Goal: Task Accomplishment & Management: Manage account settings

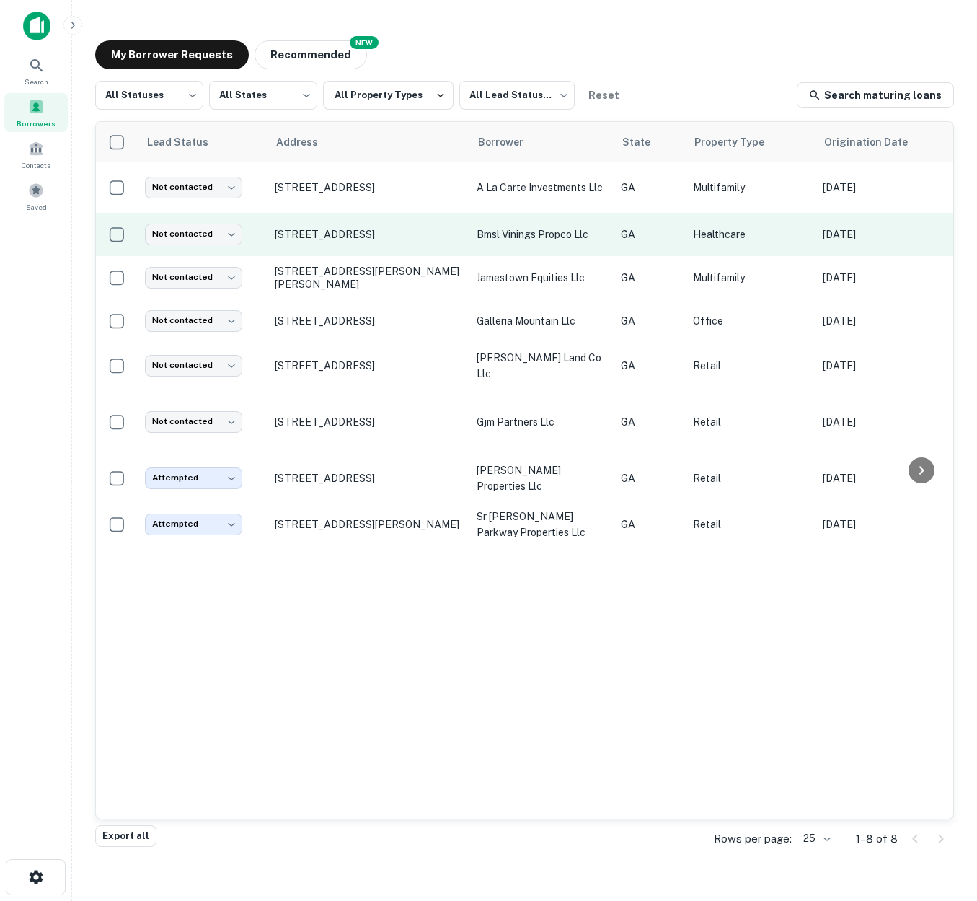
click at [449, 241] on p "2401 Cumberland Pkwy Se Atlanta, GA30339" at bounding box center [369, 234] width 188 height 13
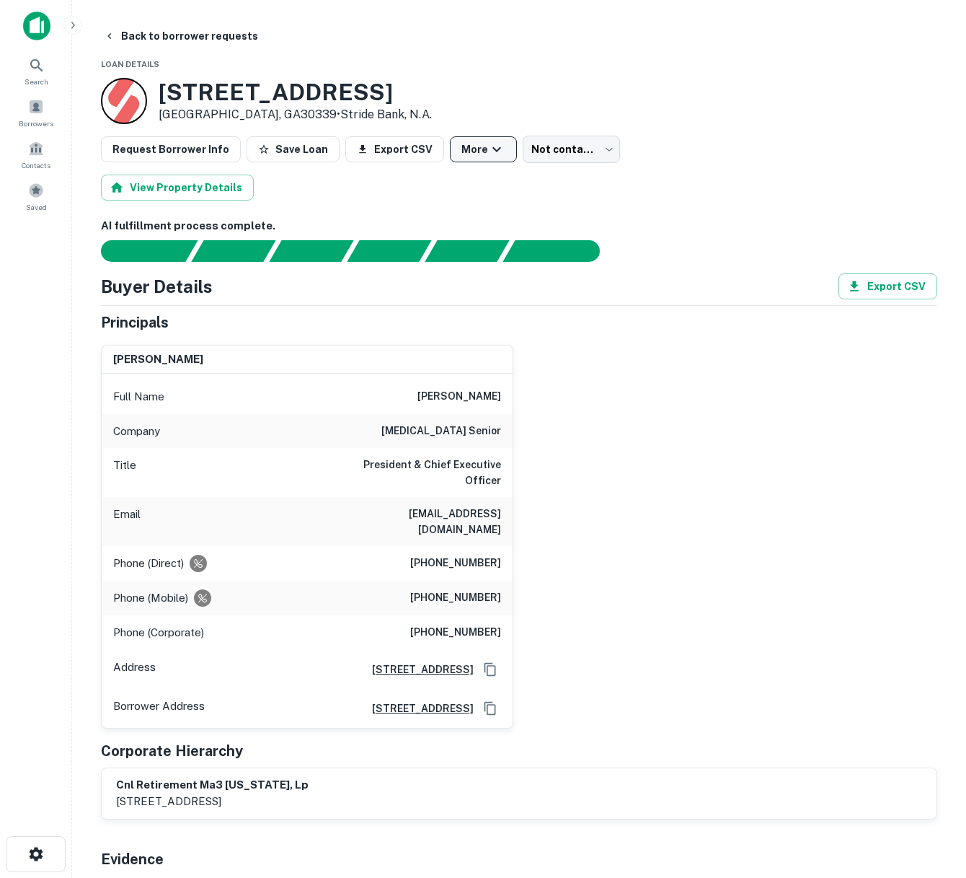
click at [469, 149] on button "More" at bounding box center [483, 149] width 67 height 26
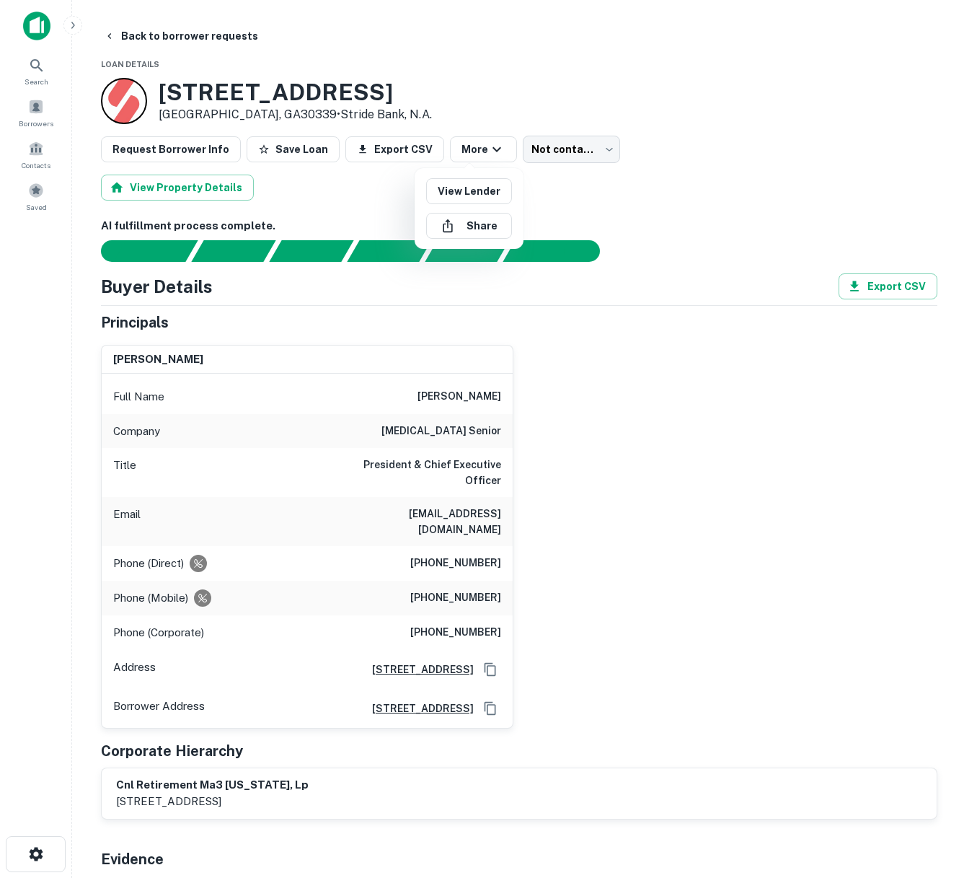
click at [589, 149] on div at bounding box center [488, 439] width 977 height 878
click at [592, 151] on body "Search Borrowers Contacts Saved Back to borrower requests Loan Details 2401 CUM…" at bounding box center [488, 439] width 977 height 878
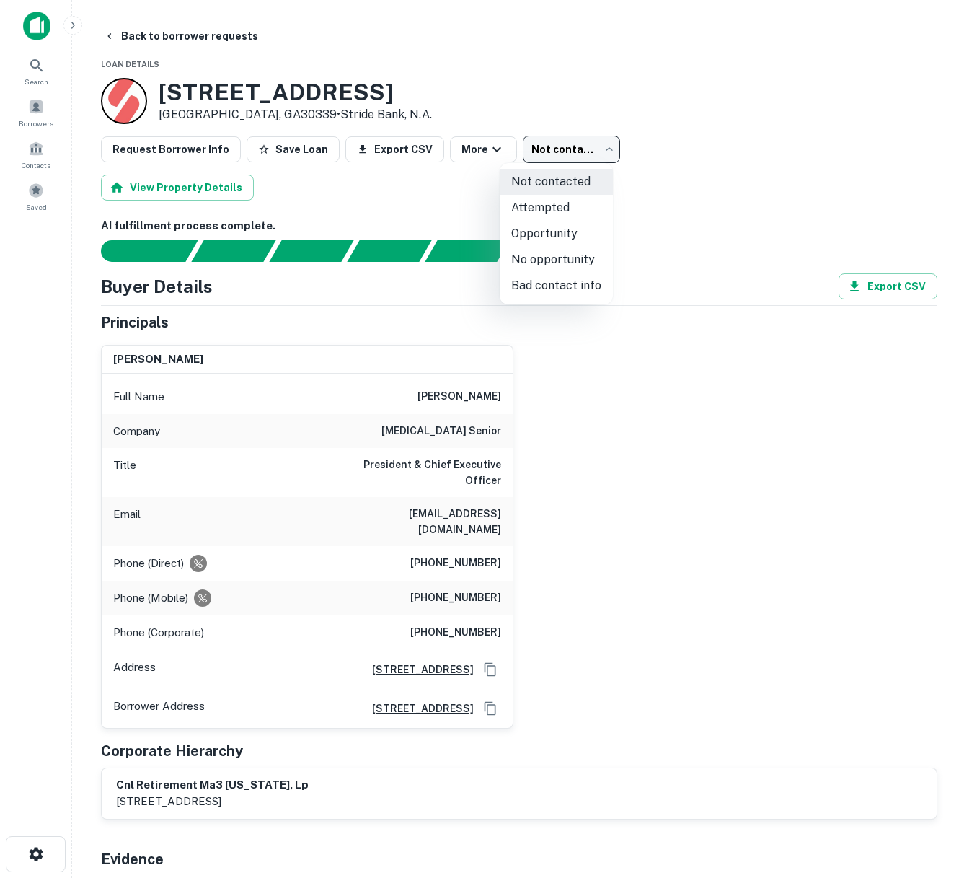
click at [711, 157] on div at bounding box center [488, 439] width 977 height 878
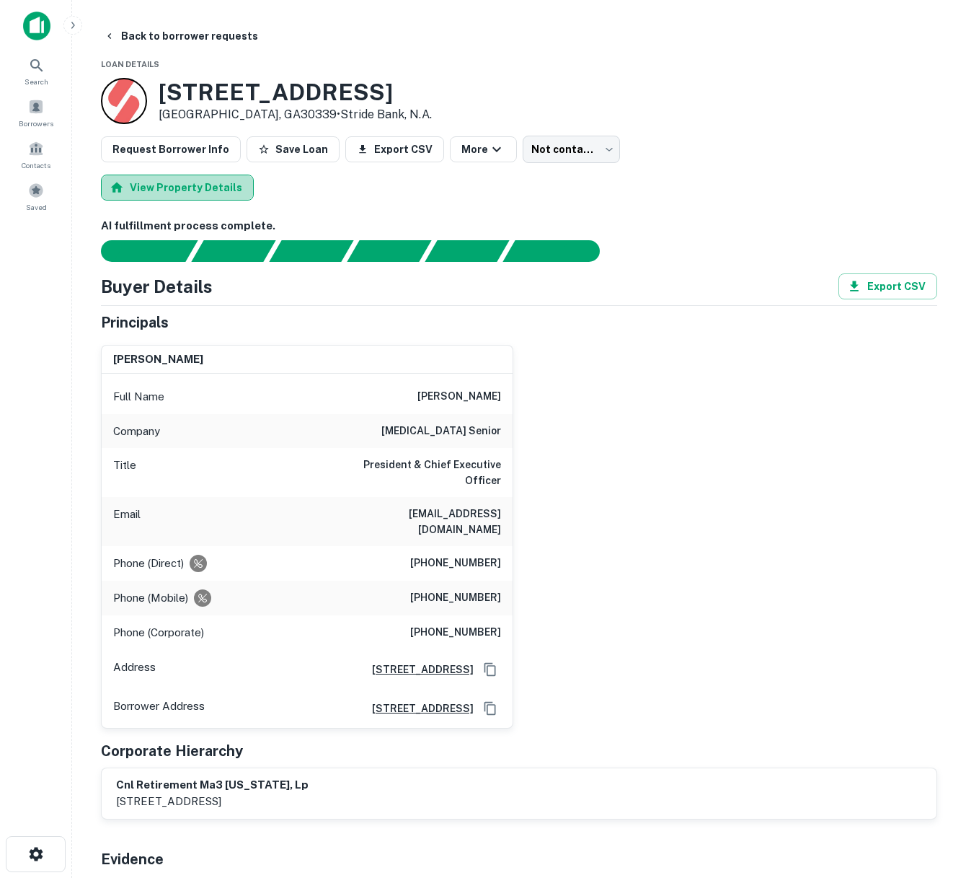
click at [185, 188] on button "View Property Details" at bounding box center [177, 188] width 153 height 26
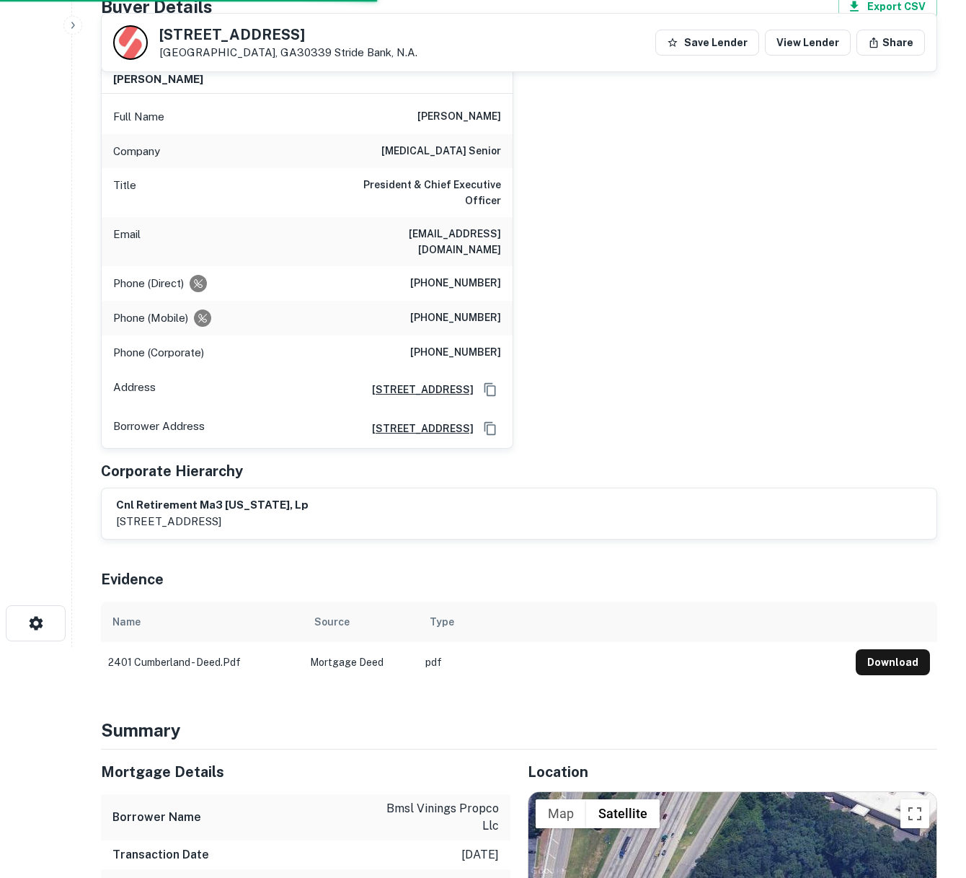
scroll to position [90, 0]
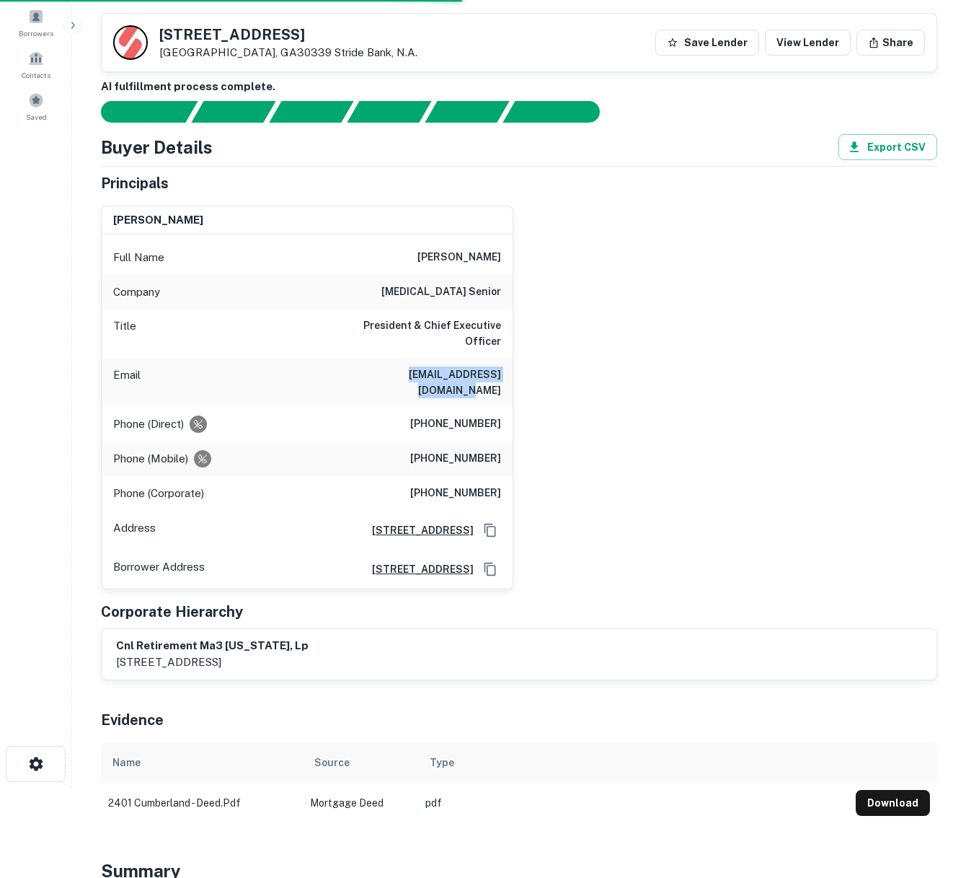
drag, startPoint x: 375, startPoint y: 358, endPoint x: 501, endPoint y: 358, distance: 125.5
click at [501, 366] on h6 "jbeebe@flaycebiltong.com" at bounding box center [414, 382] width 173 height 32
copy h6 "jbeebe@flaycebiltong.com"
drag, startPoint x: 368, startPoint y: 33, endPoint x: 164, endPoint y: 30, distance: 204.1
click at [164, 30] on h5 "2401 CUMBERLAND PKWY SE" at bounding box center [288, 34] width 258 height 14
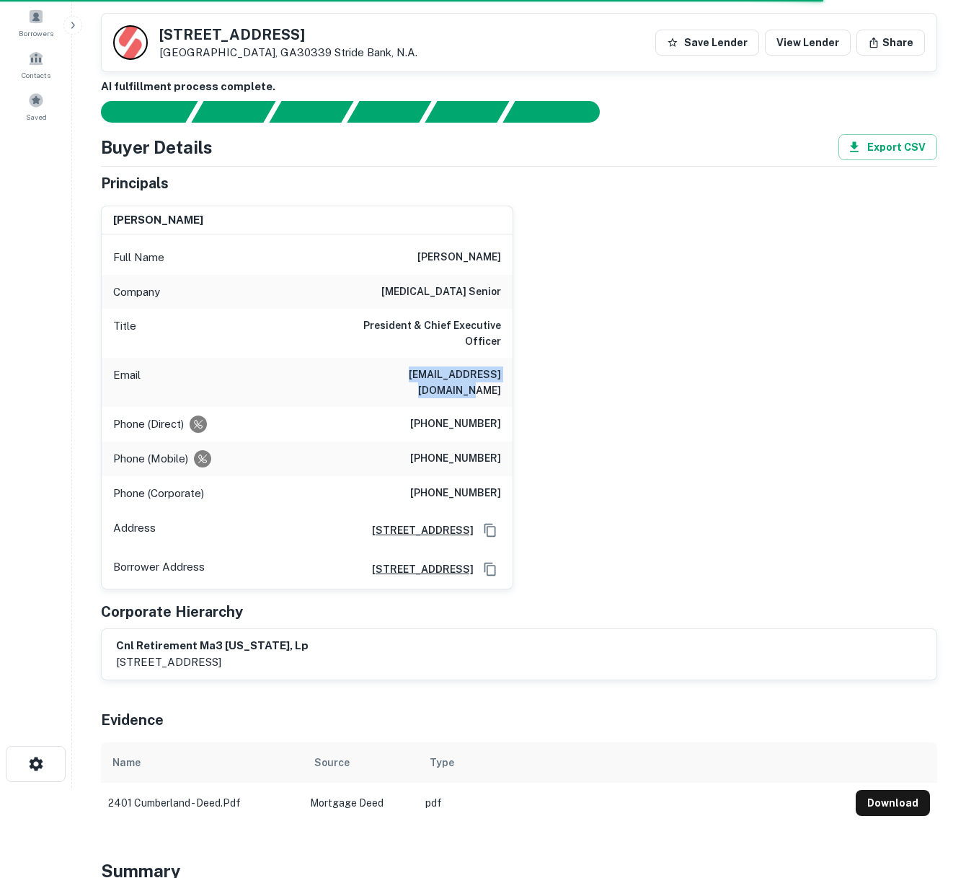
copy h5 "2401 CUMBERLAND PKWY SE"
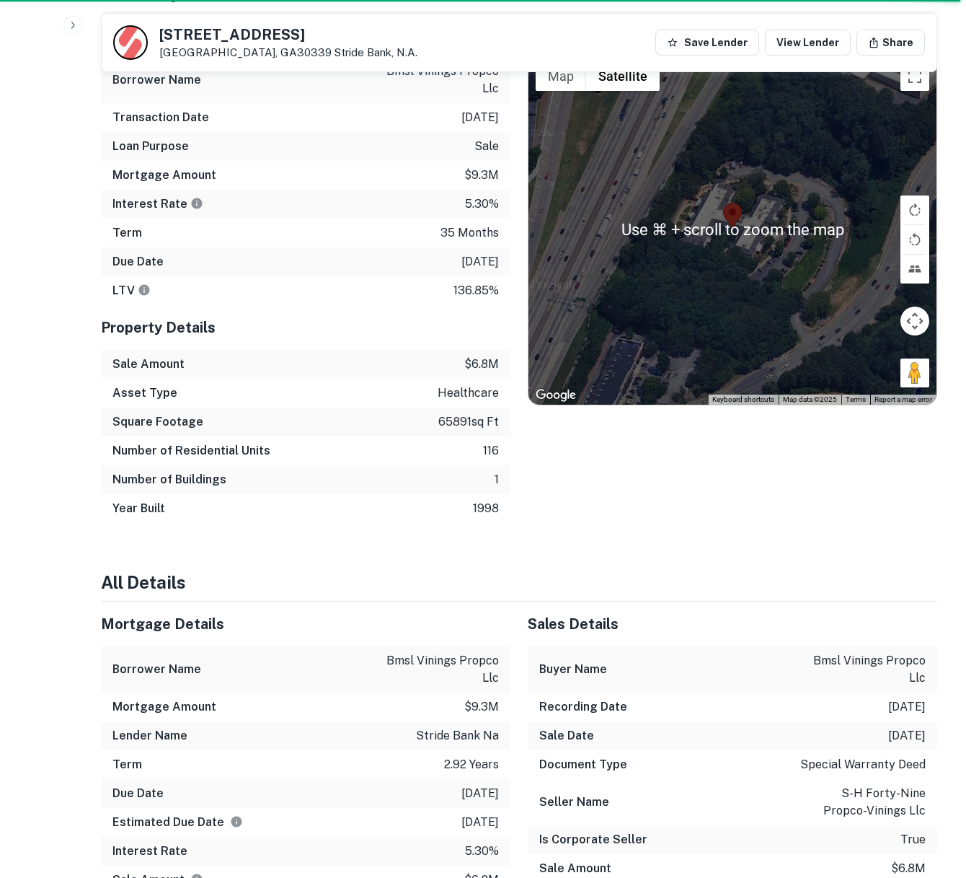
scroll to position [0, 0]
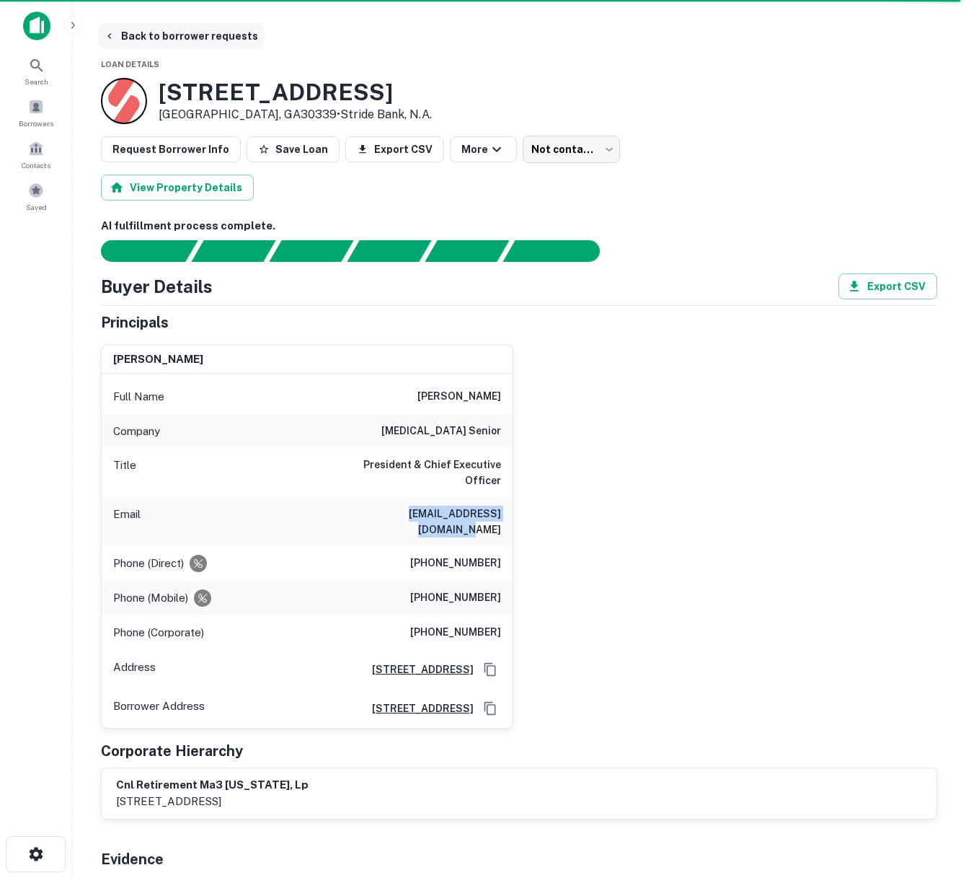
click at [146, 36] on button "Back to borrower requests" at bounding box center [181, 36] width 166 height 26
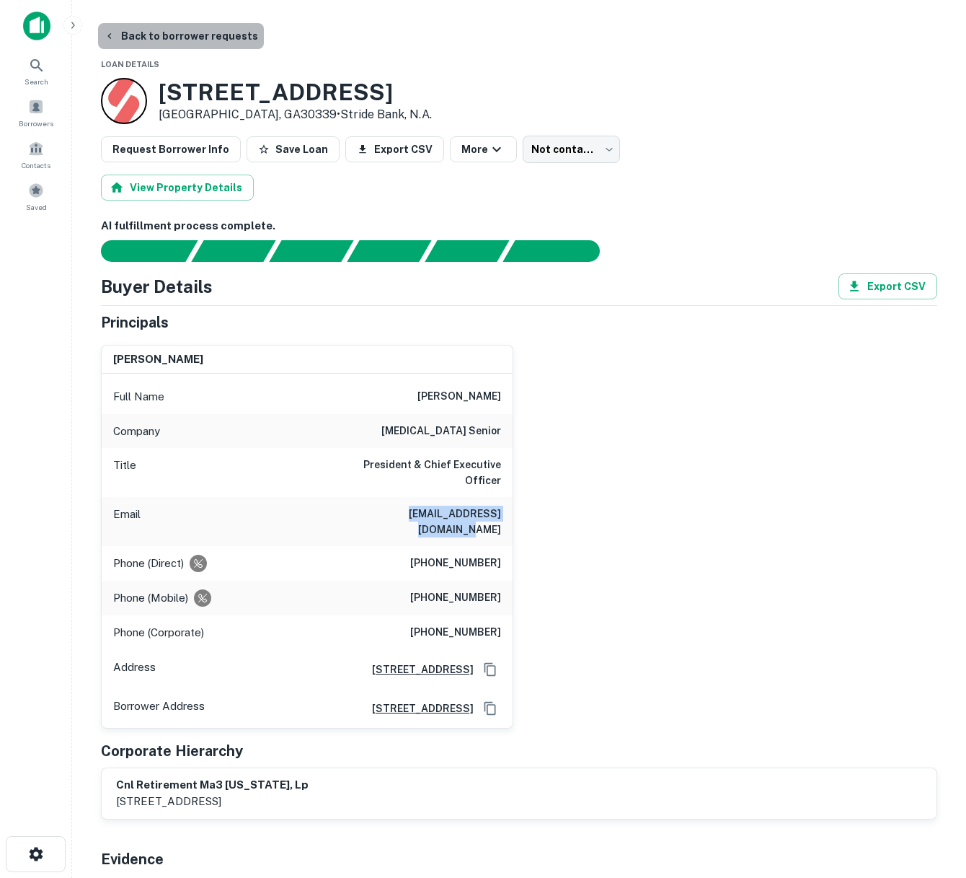
click at [224, 37] on button "Back to borrower requests" at bounding box center [181, 36] width 166 height 26
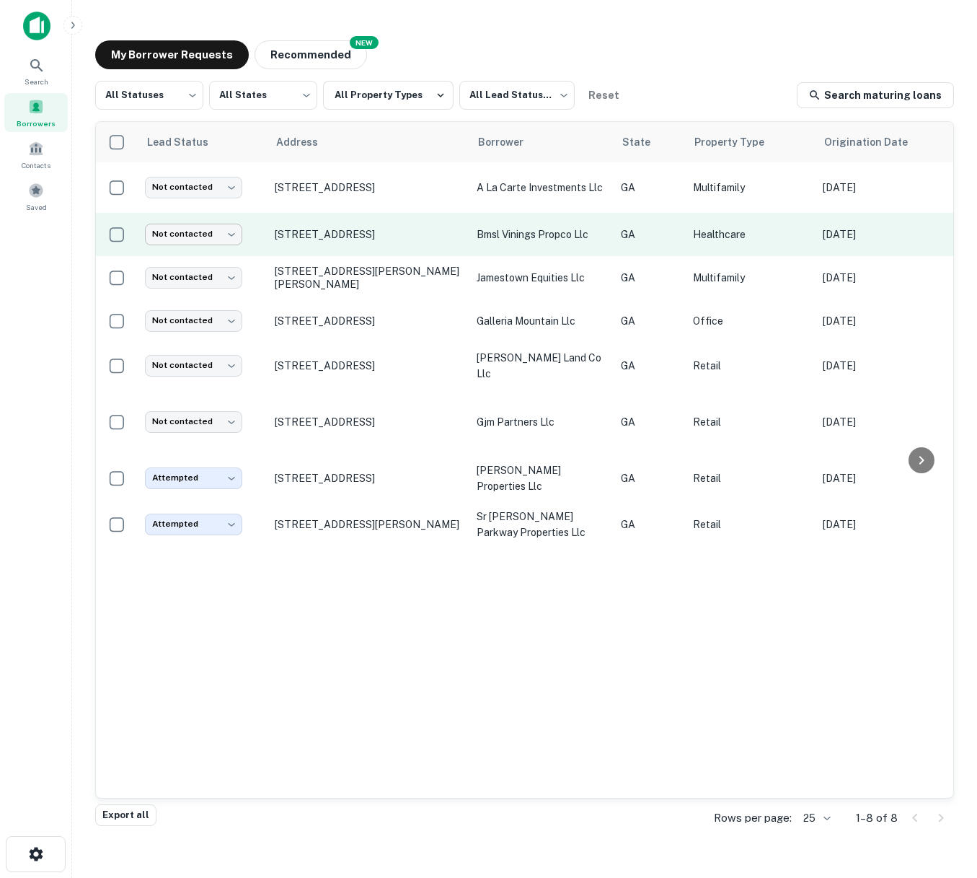
click at [230, 237] on body "Search Borrowers Contacts Saved My Borrower Requests NEW Recommended All Status…" at bounding box center [488, 439] width 977 height 878
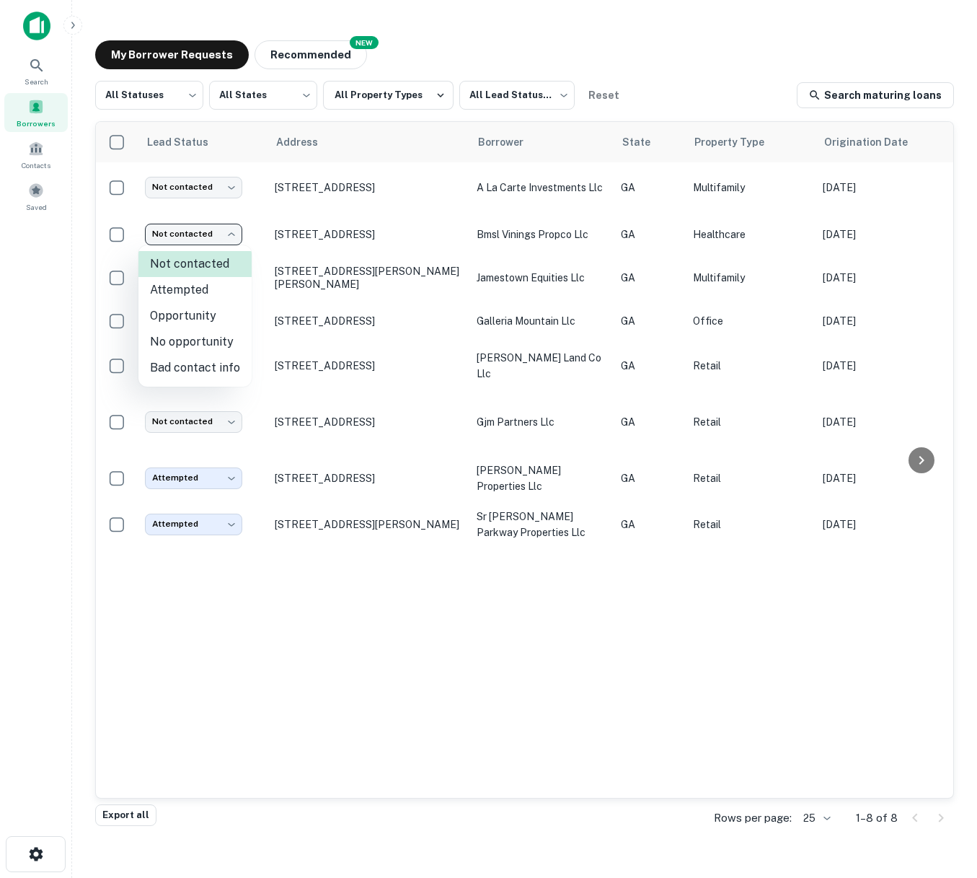
click at [207, 291] on li "Attempted" at bounding box center [194, 290] width 113 height 26
type input "*********"
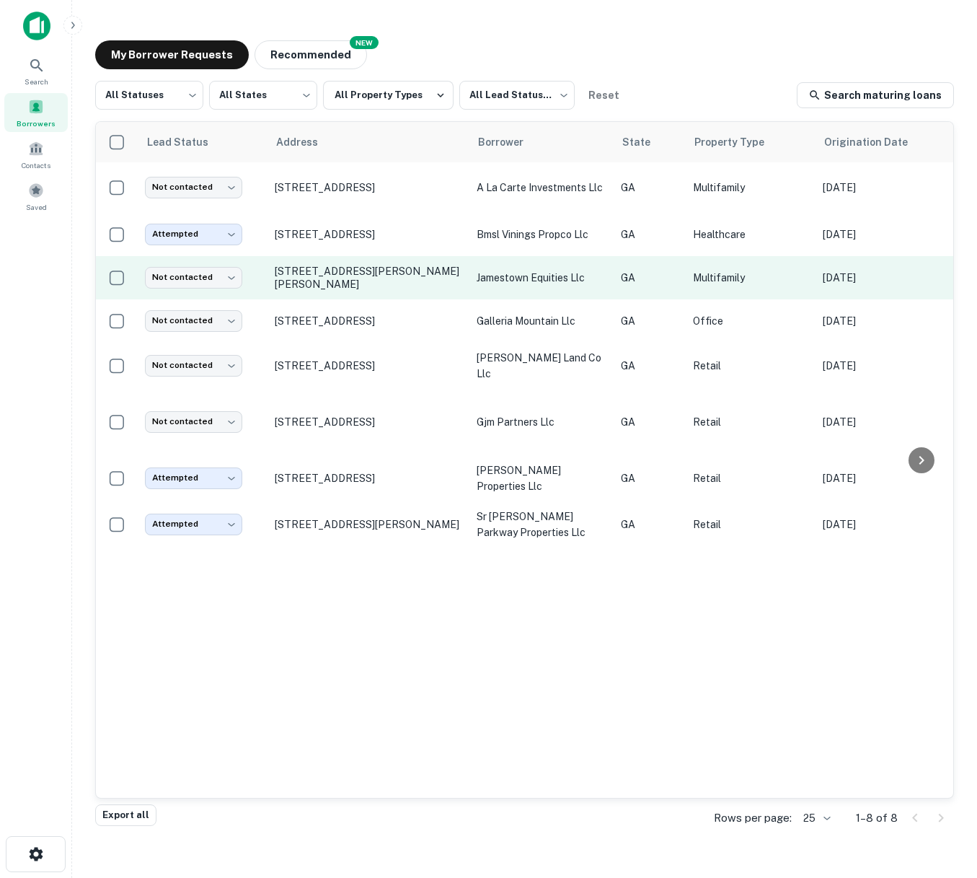
click at [462, 291] on td "1565 Crider Rd Se Marietta, GA30060" at bounding box center [369, 277] width 202 height 43
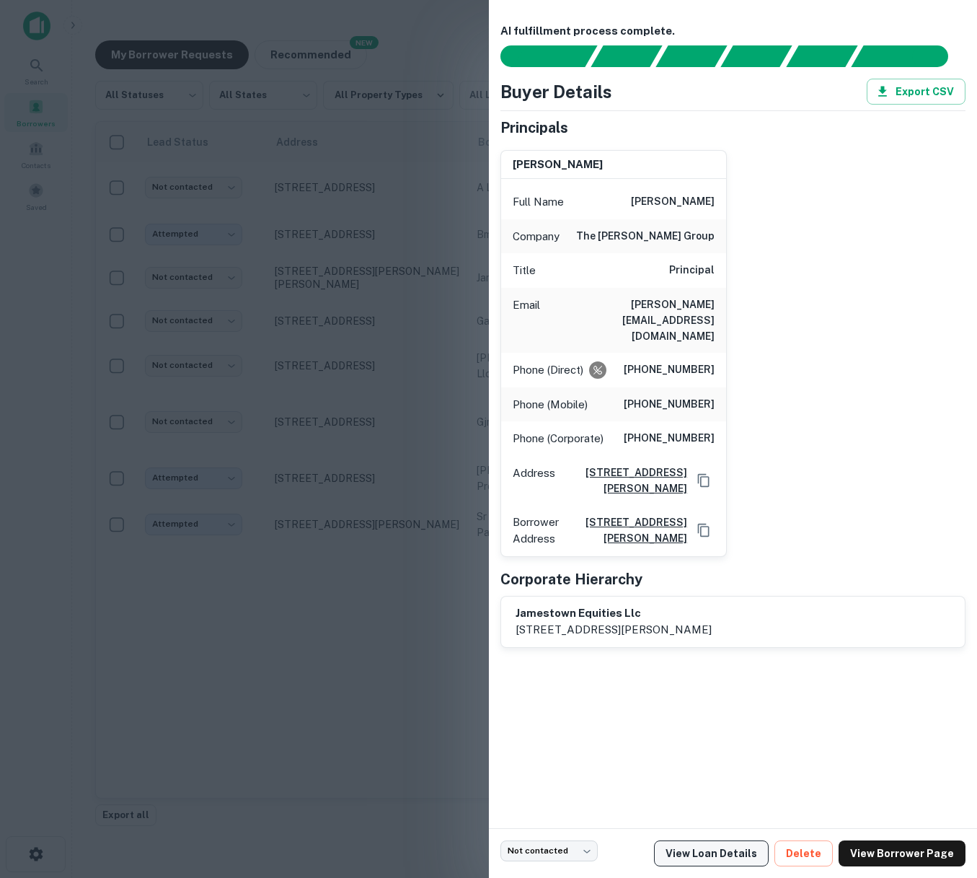
click at [728, 852] on link "View Loan Details" at bounding box center [711, 853] width 115 height 26
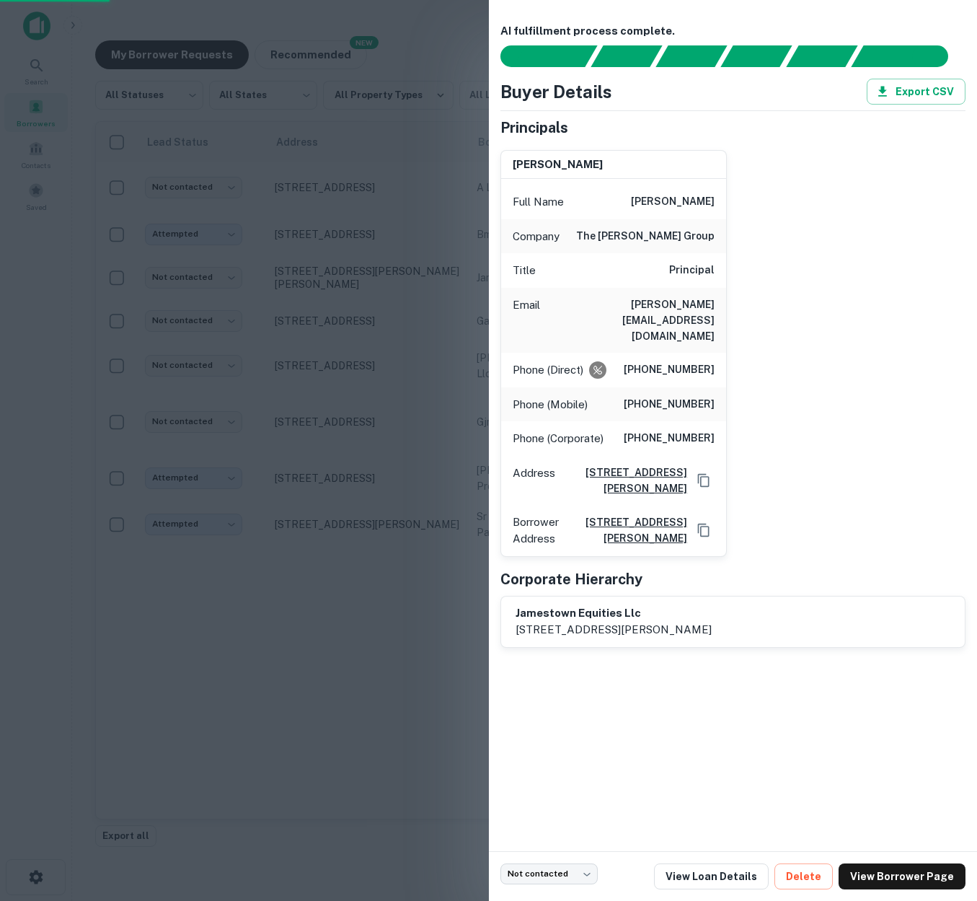
click at [241, 775] on div at bounding box center [488, 450] width 977 height 901
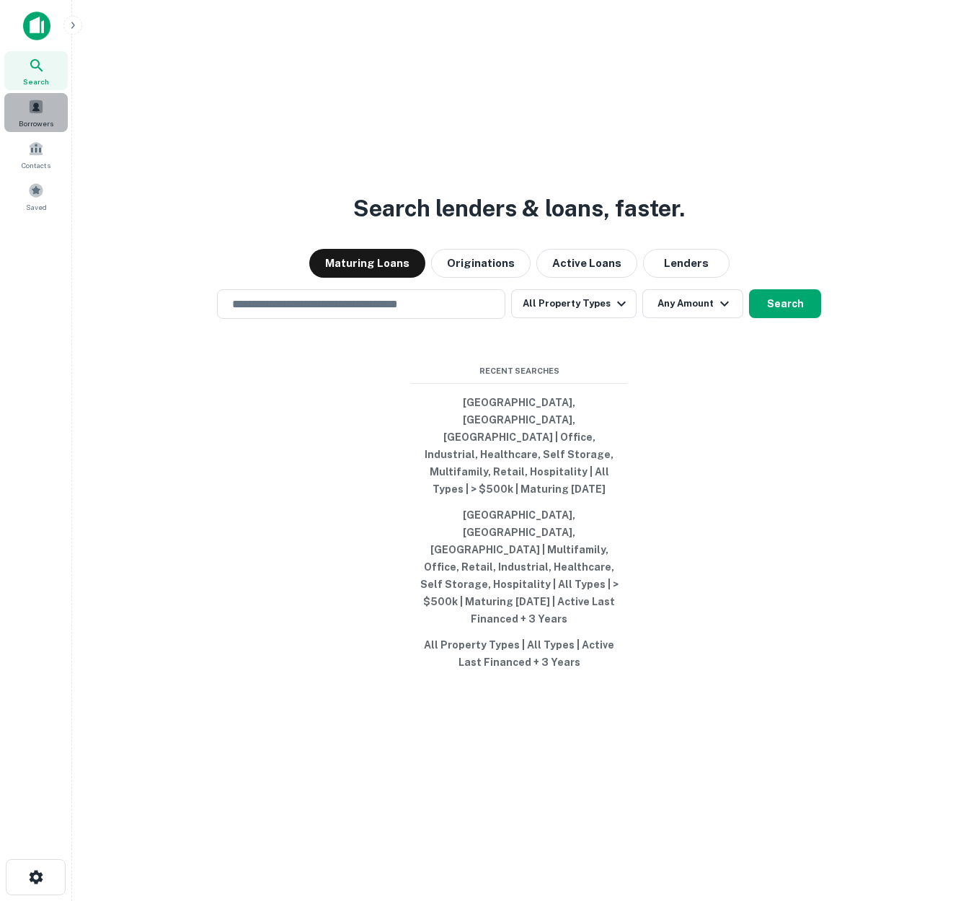
click at [30, 109] on span at bounding box center [36, 107] width 16 height 16
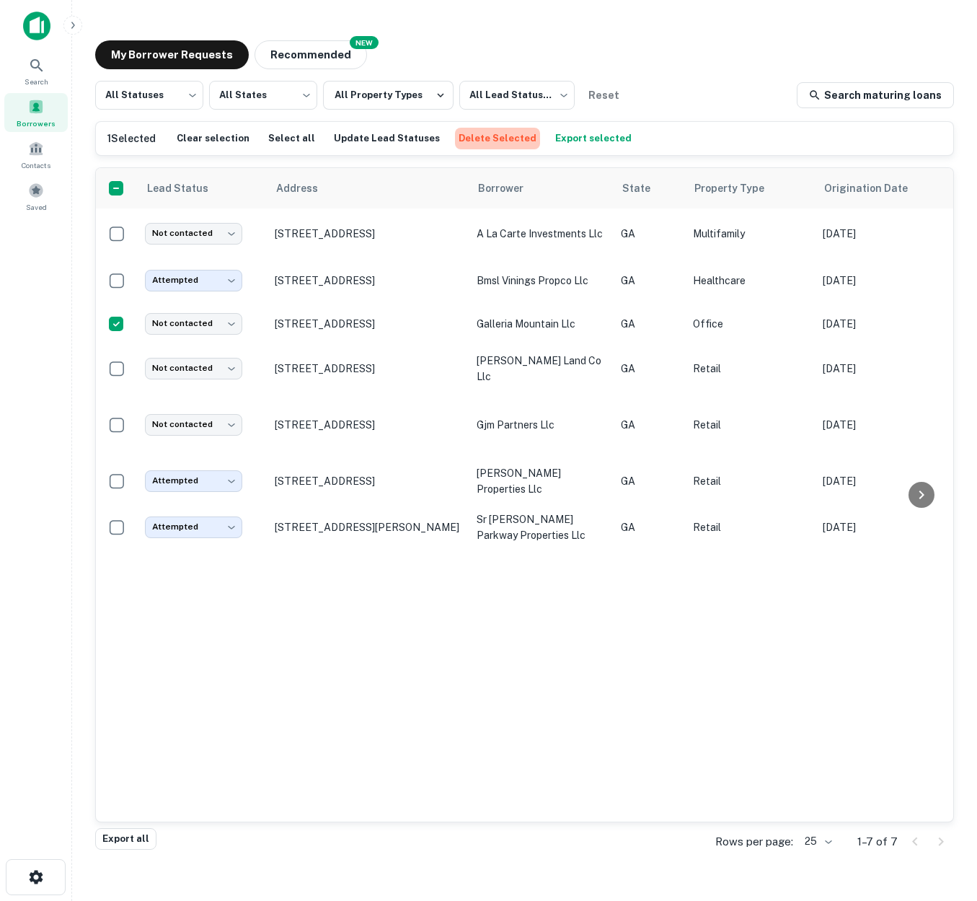
click at [489, 138] on button "Delete Selected" at bounding box center [497, 139] width 85 height 22
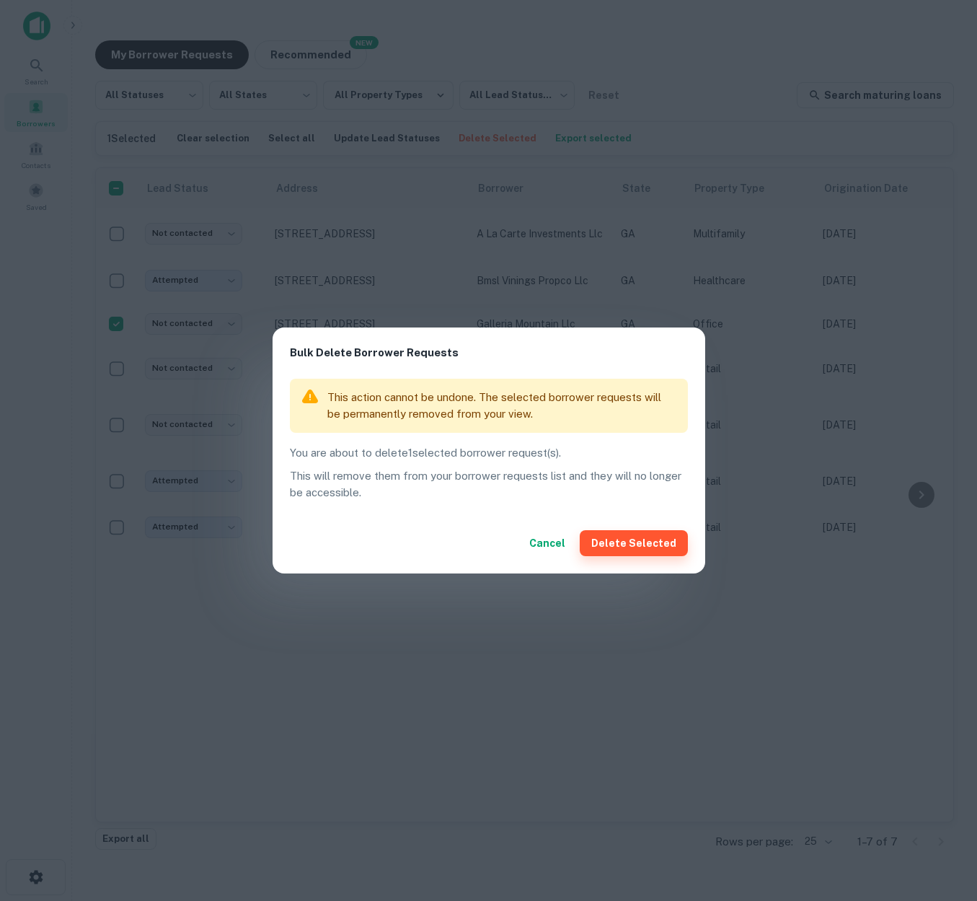
click at [630, 546] on button "Delete Selected" at bounding box center [634, 543] width 108 height 26
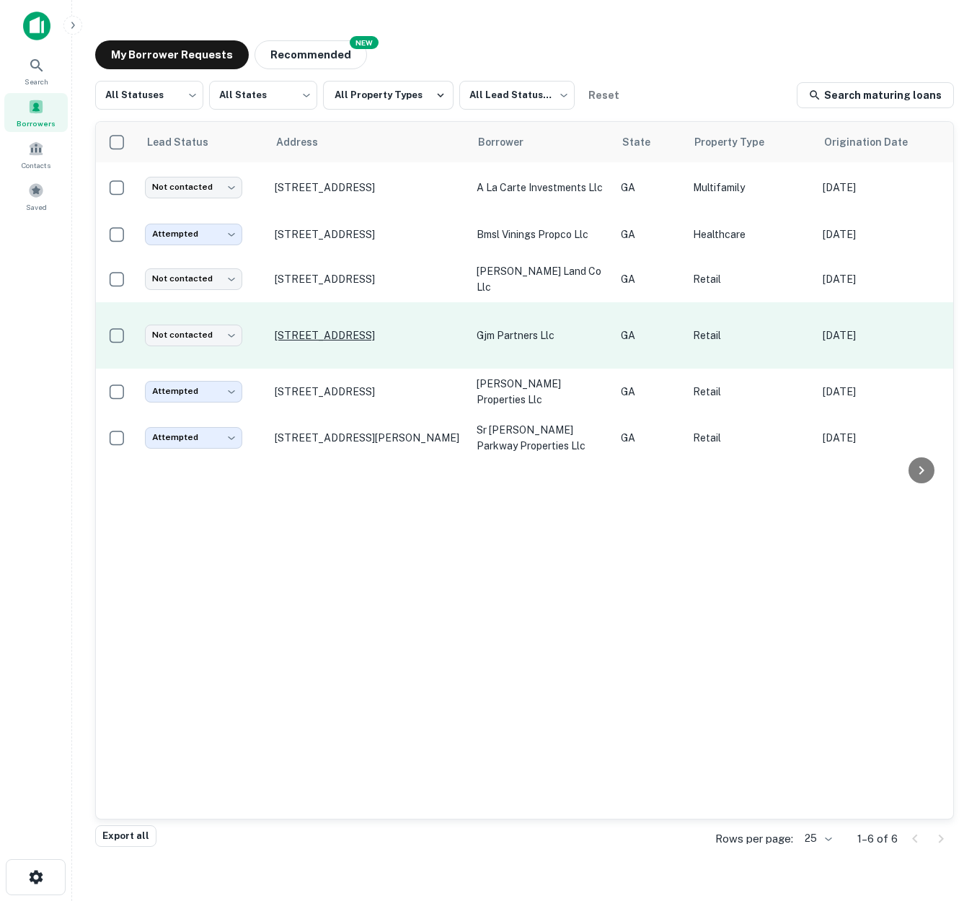
click at [457, 335] on p "788 Veterans Memorial Hwy Sw Mableton, GA30126" at bounding box center [369, 335] width 188 height 13
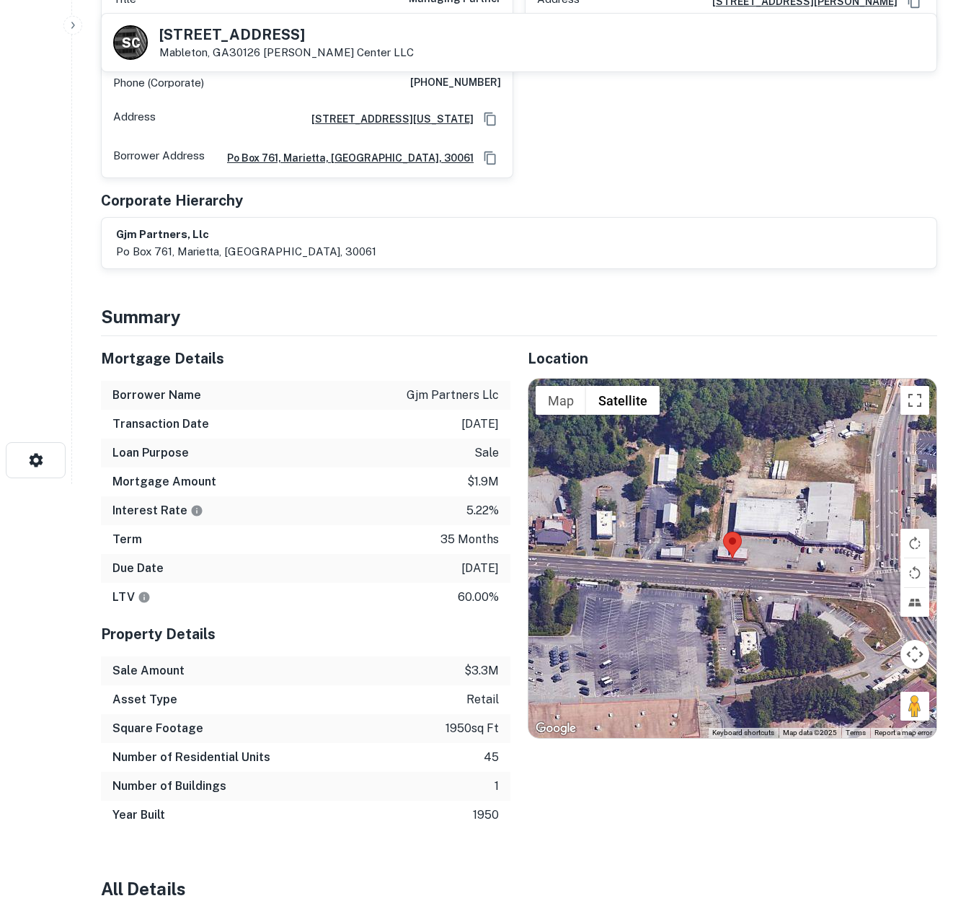
scroll to position [93, 0]
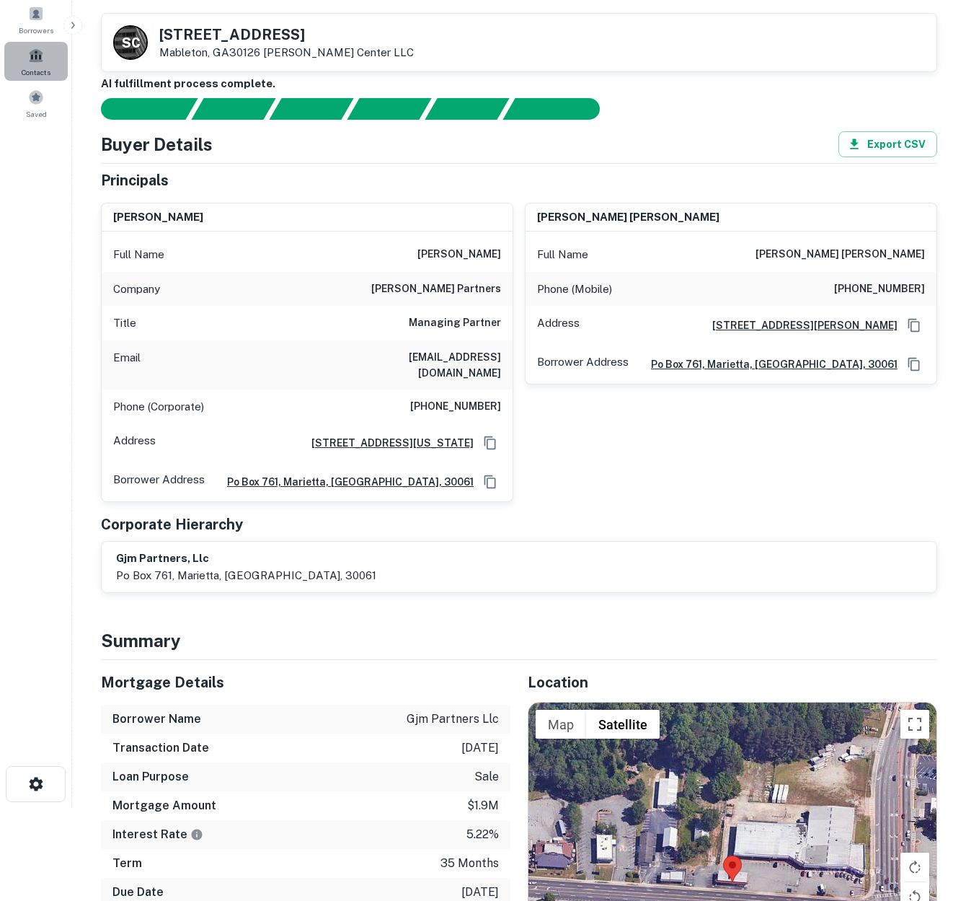
click at [34, 57] on span at bounding box center [36, 56] width 16 height 16
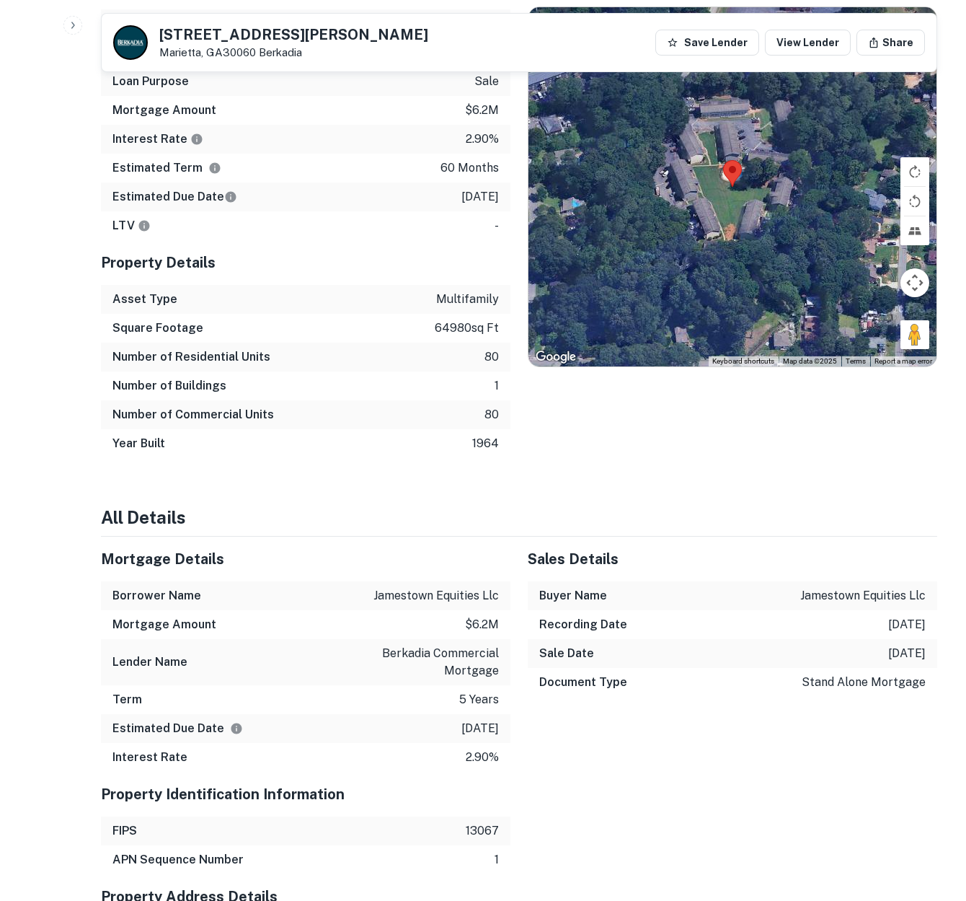
scroll to position [1090, 0]
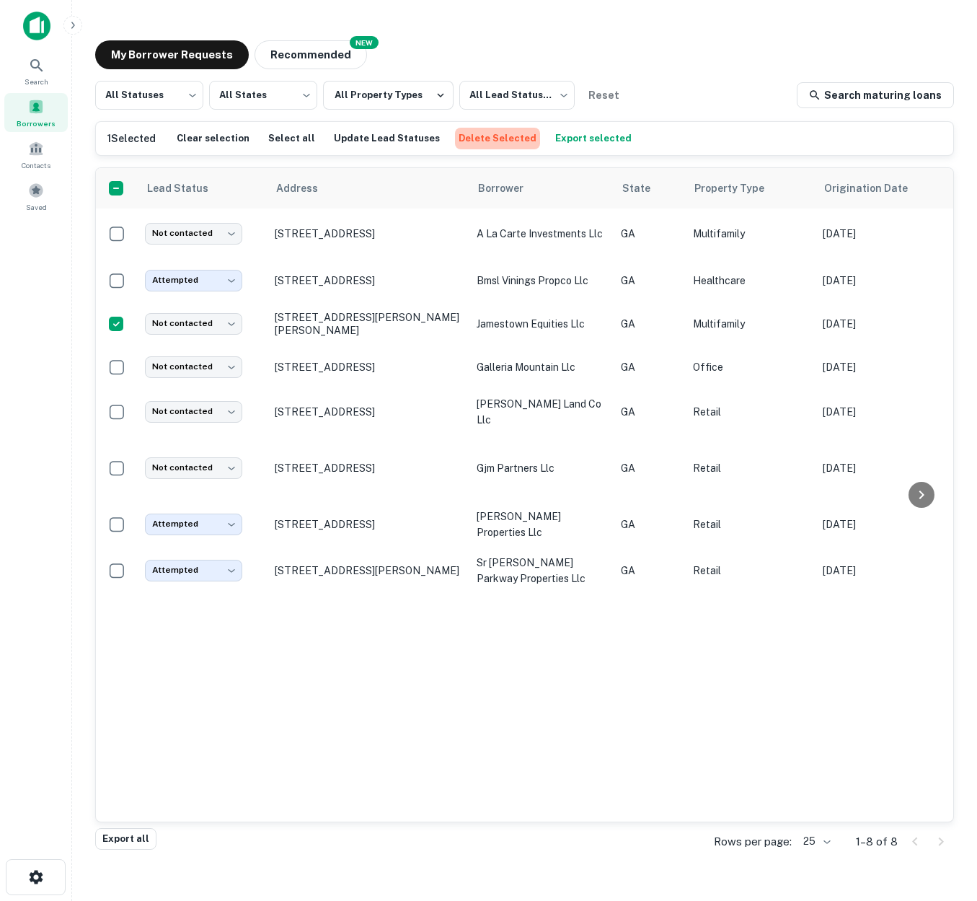
click at [485, 139] on button "Delete Selected" at bounding box center [497, 139] width 85 height 22
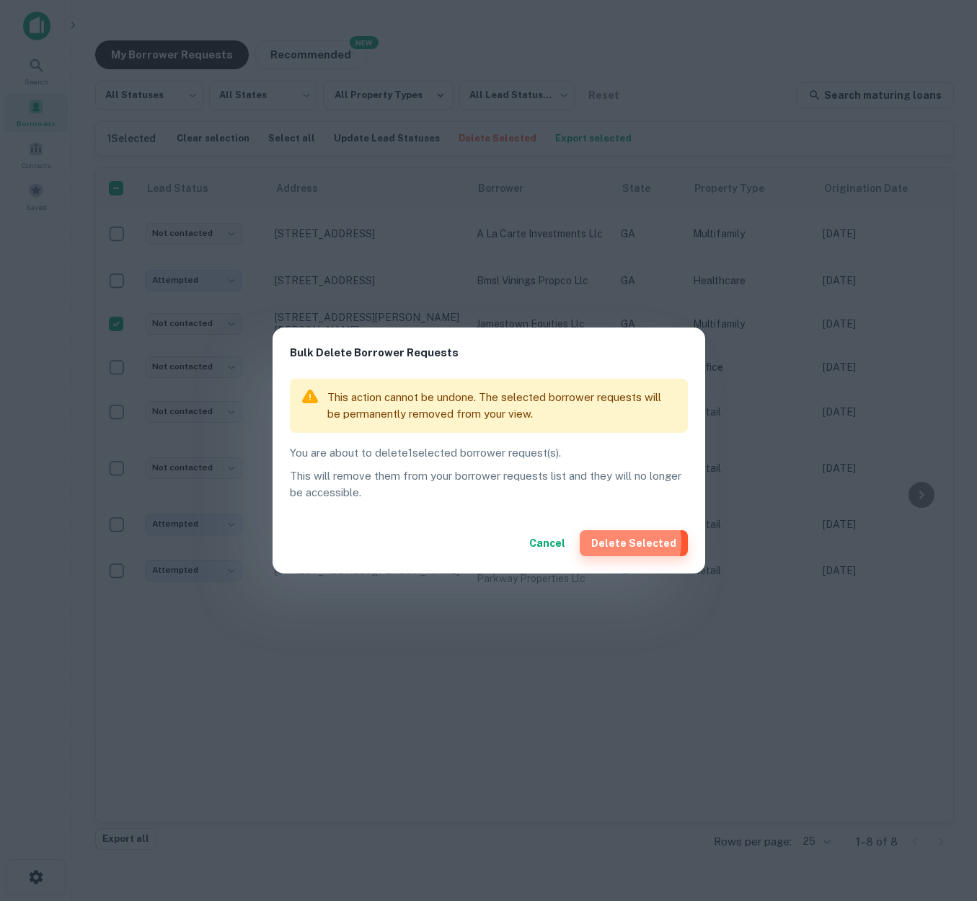
click at [626, 541] on button "Delete Selected" at bounding box center [634, 543] width 108 height 26
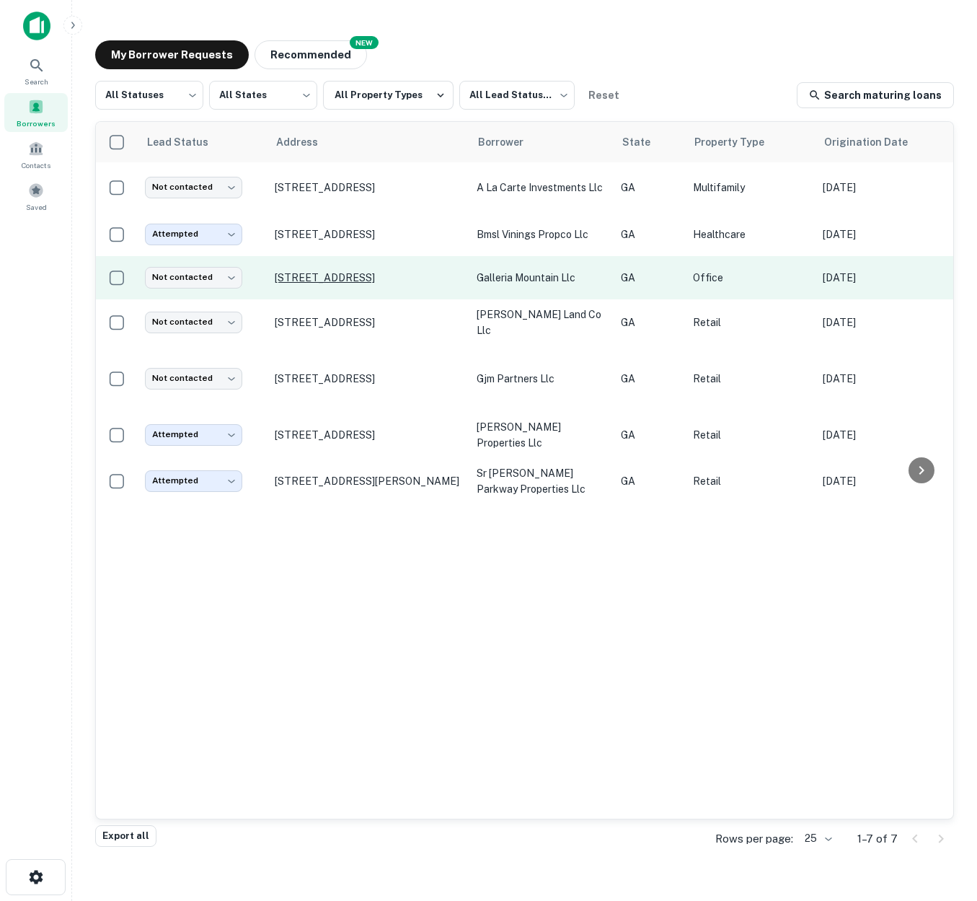
click at [456, 284] on p "2730 Cumberland Blvd Se Smyrna, GA30080" at bounding box center [369, 277] width 188 height 13
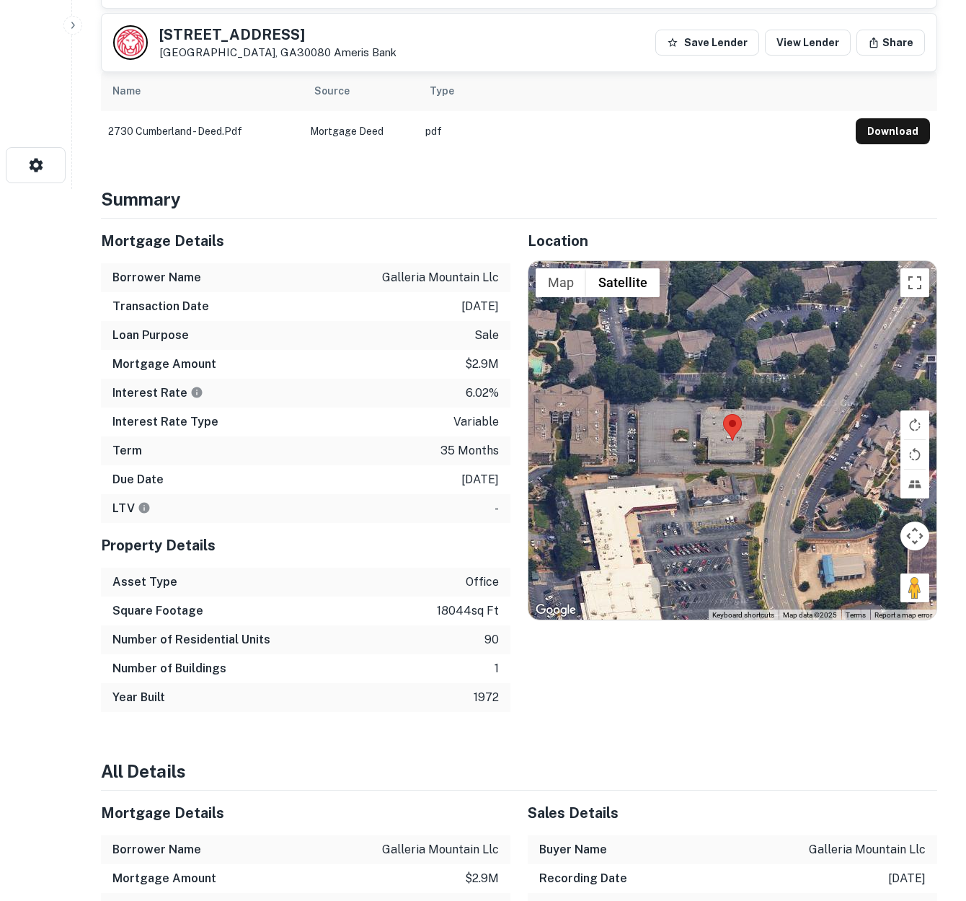
scroll to position [118, 0]
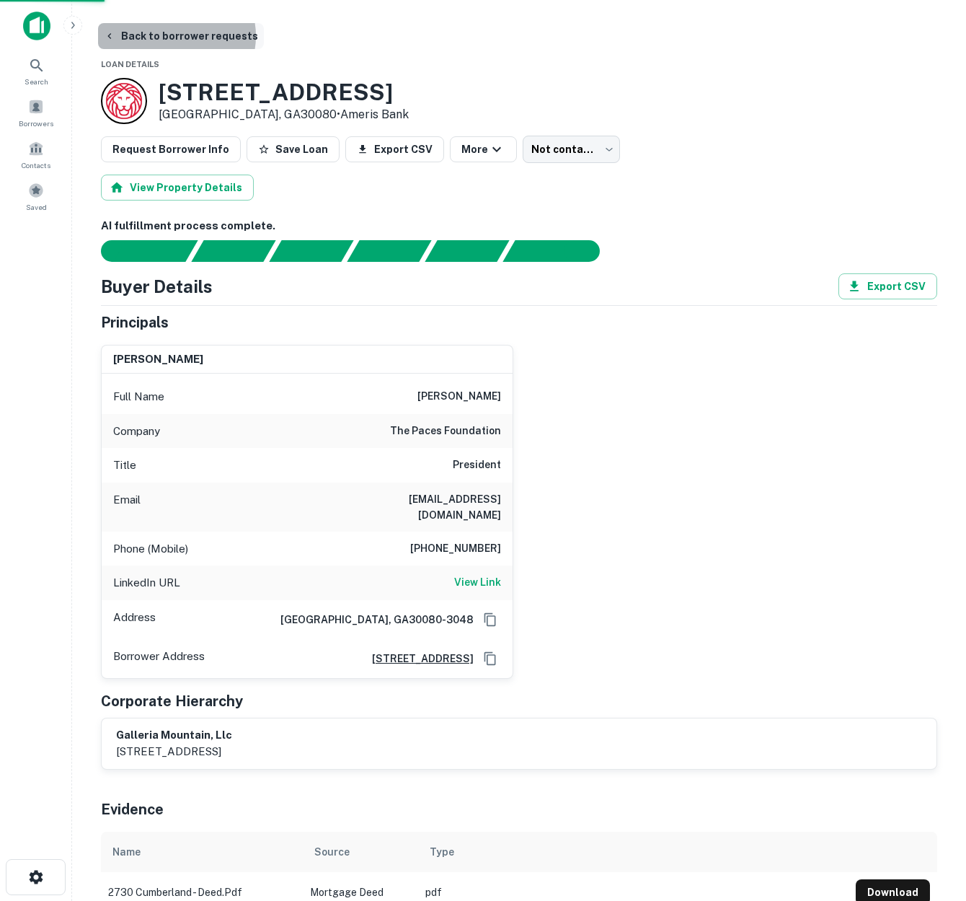
click at [175, 36] on button "Back to borrower requests" at bounding box center [181, 36] width 166 height 26
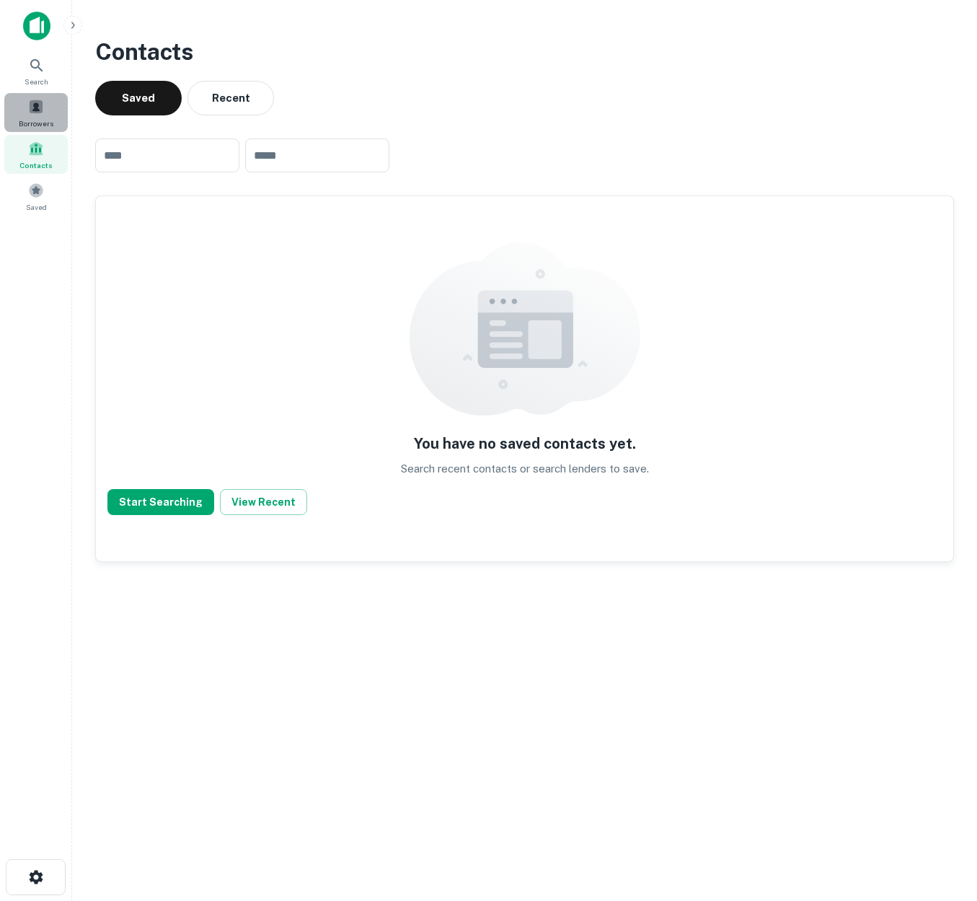
click at [32, 113] on span at bounding box center [36, 107] width 16 height 16
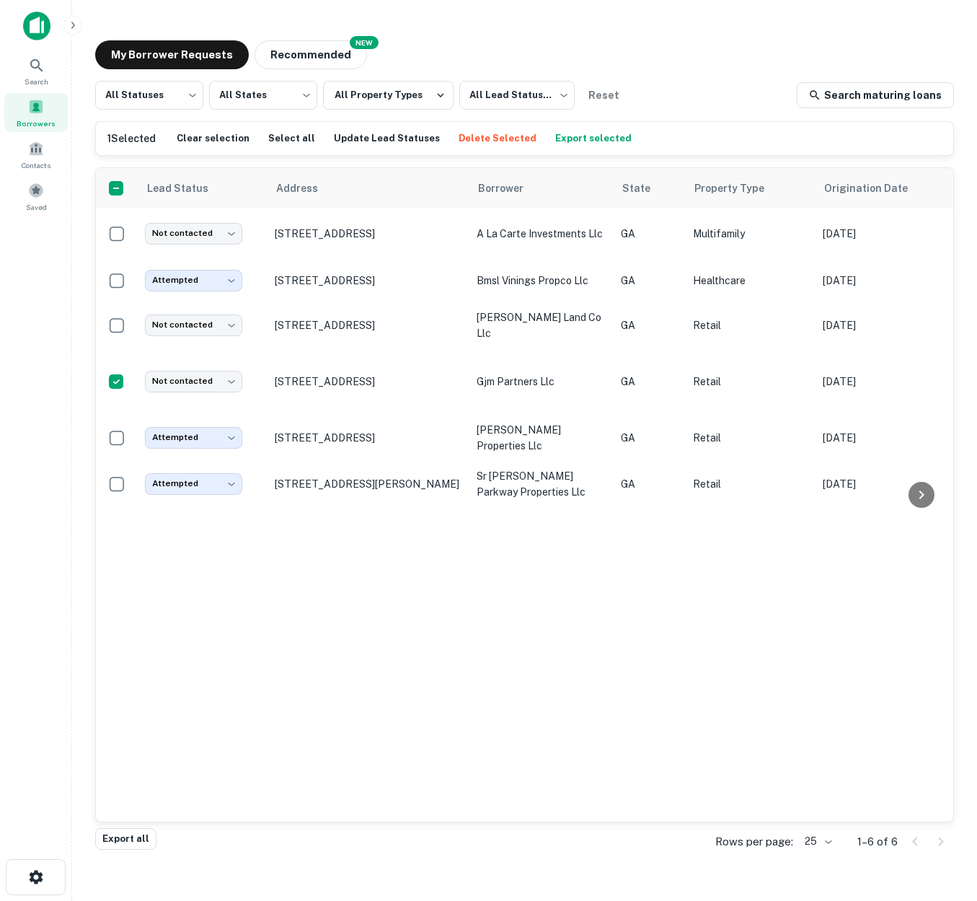
click at [468, 138] on button "Delete Selected" at bounding box center [497, 139] width 85 height 22
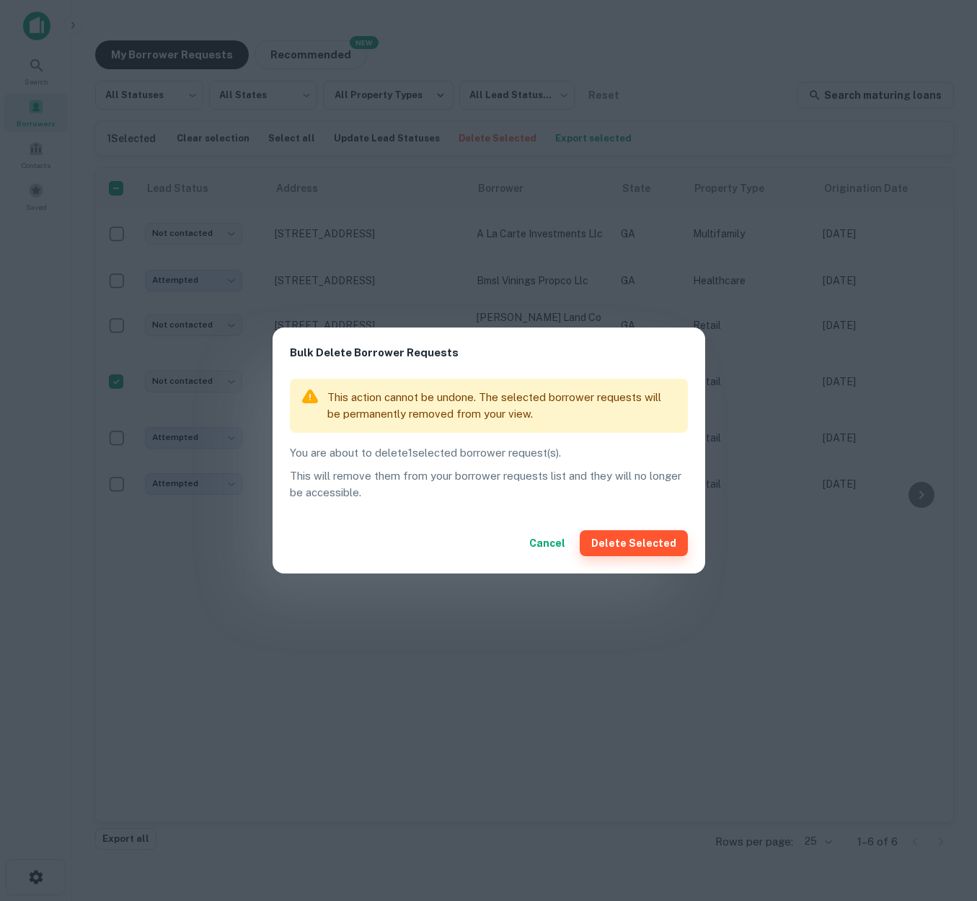
click at [630, 534] on button "Delete Selected" at bounding box center [634, 543] width 108 height 26
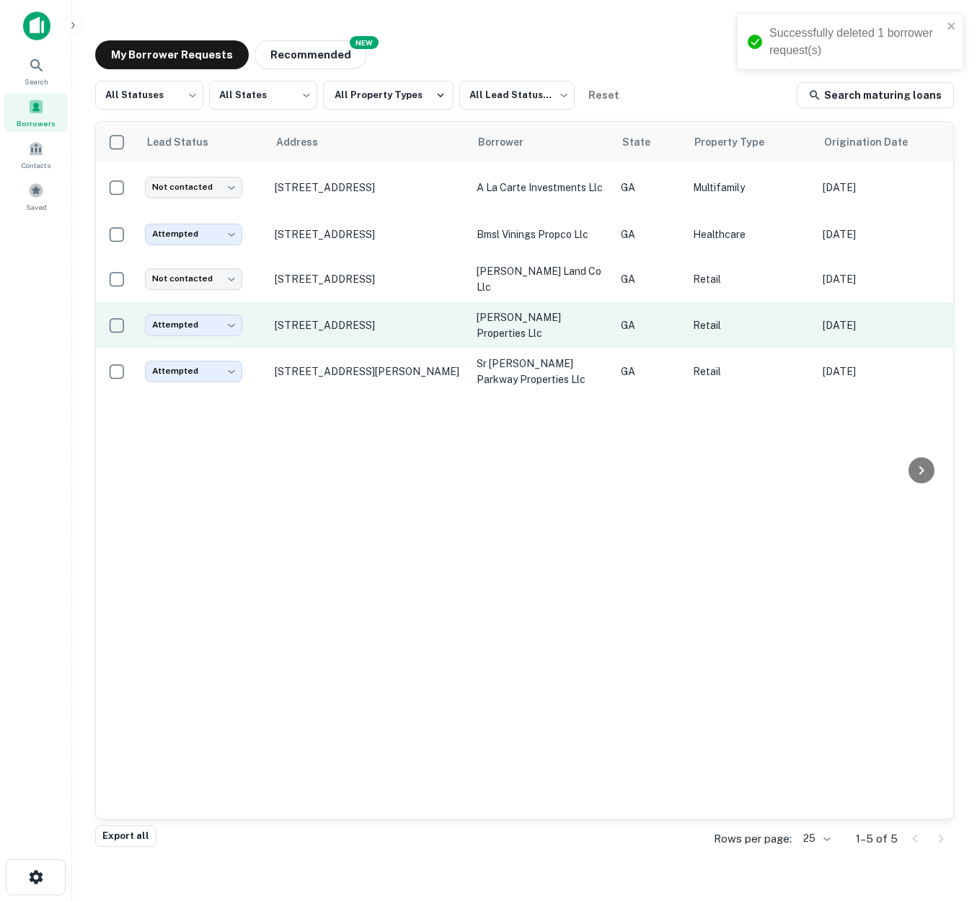
click at [462, 332] on td "[STREET_ADDRESS]" at bounding box center [369, 325] width 202 height 46
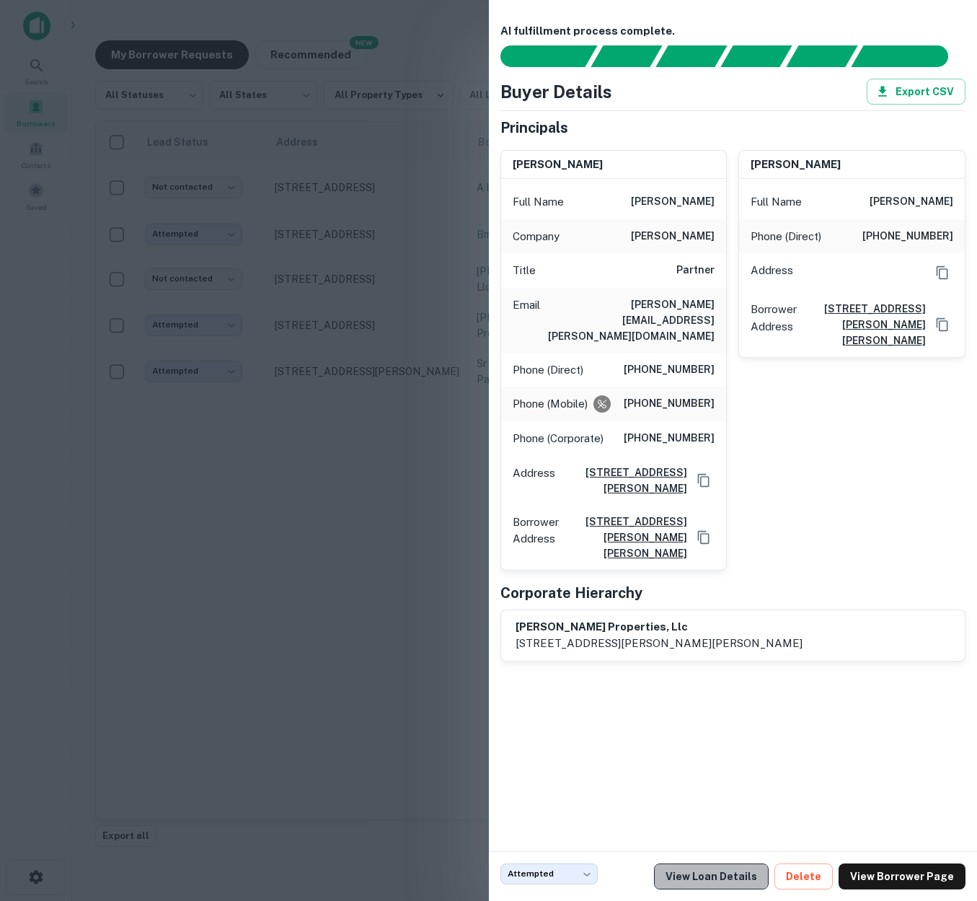
click at [739, 877] on link "View Loan Details" at bounding box center [711, 876] width 115 height 26
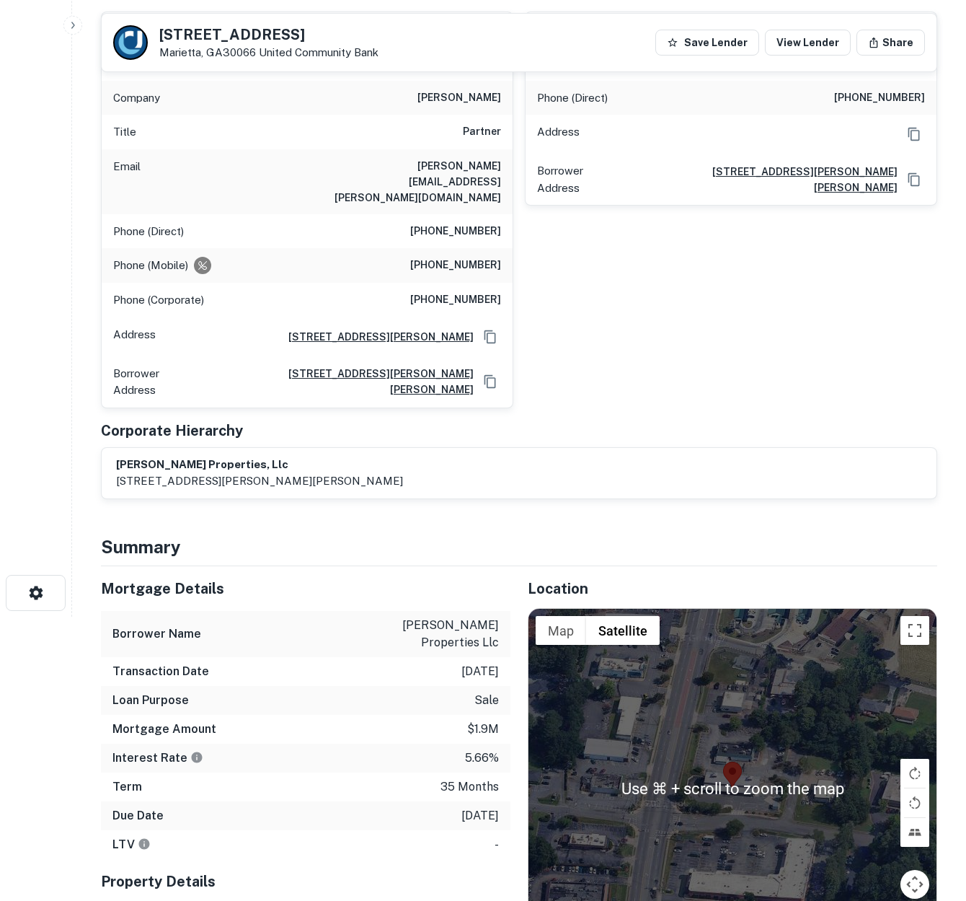
scroll to position [110, 0]
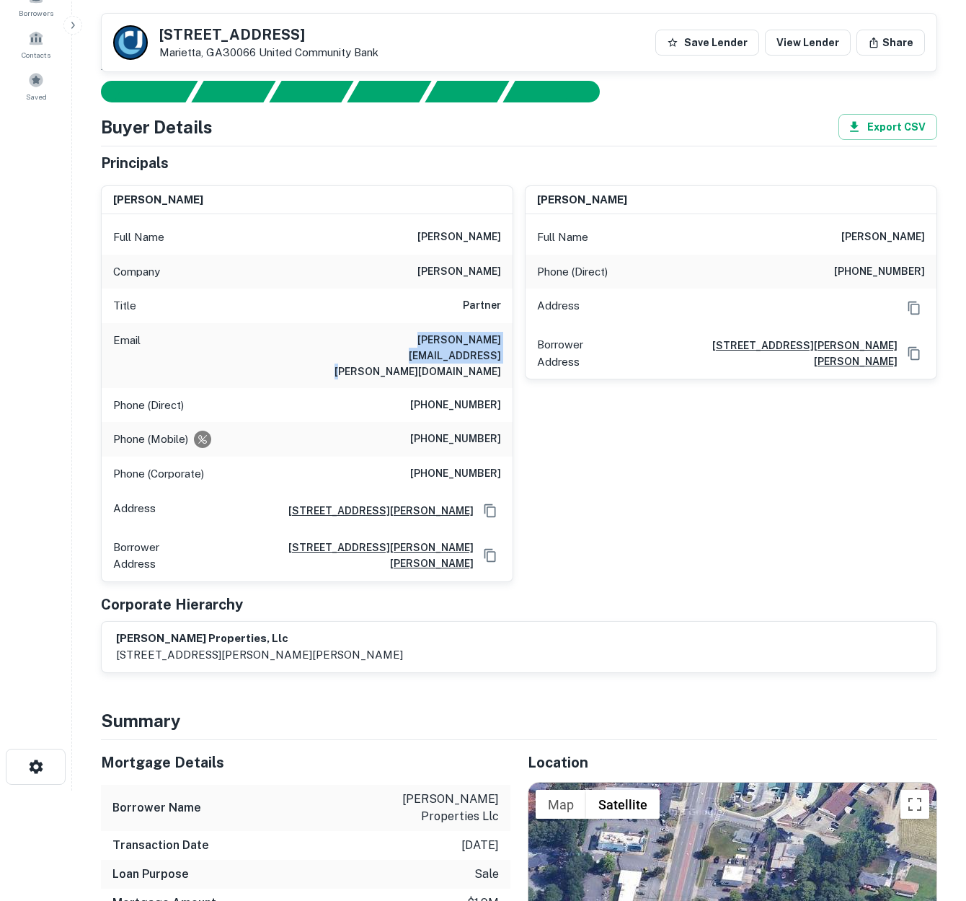
drag, startPoint x: 500, startPoint y: 338, endPoint x: 346, endPoint y: 343, distance: 153.7
click at [346, 343] on div "Email [PERSON_NAME][EMAIL_ADDRESS][PERSON_NAME][DOMAIN_NAME]" at bounding box center [307, 355] width 411 height 65
copy h6 "john.boykin@colemantalley.com"
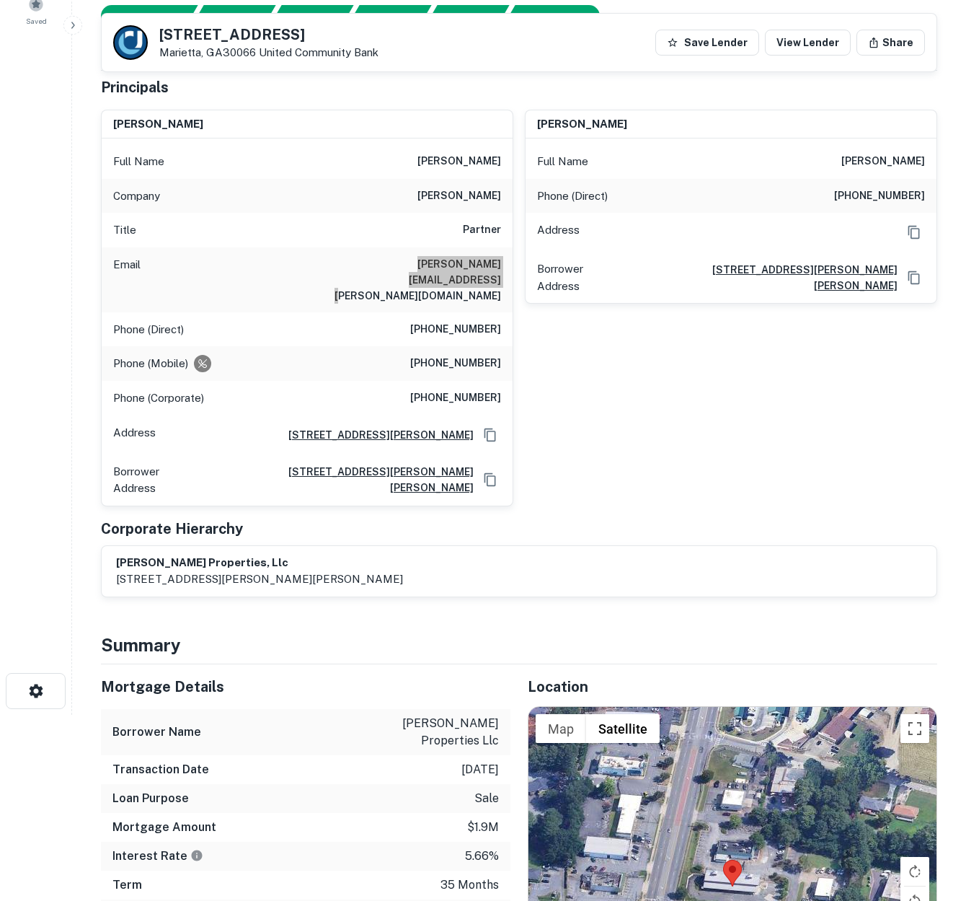
scroll to position [257, 0]
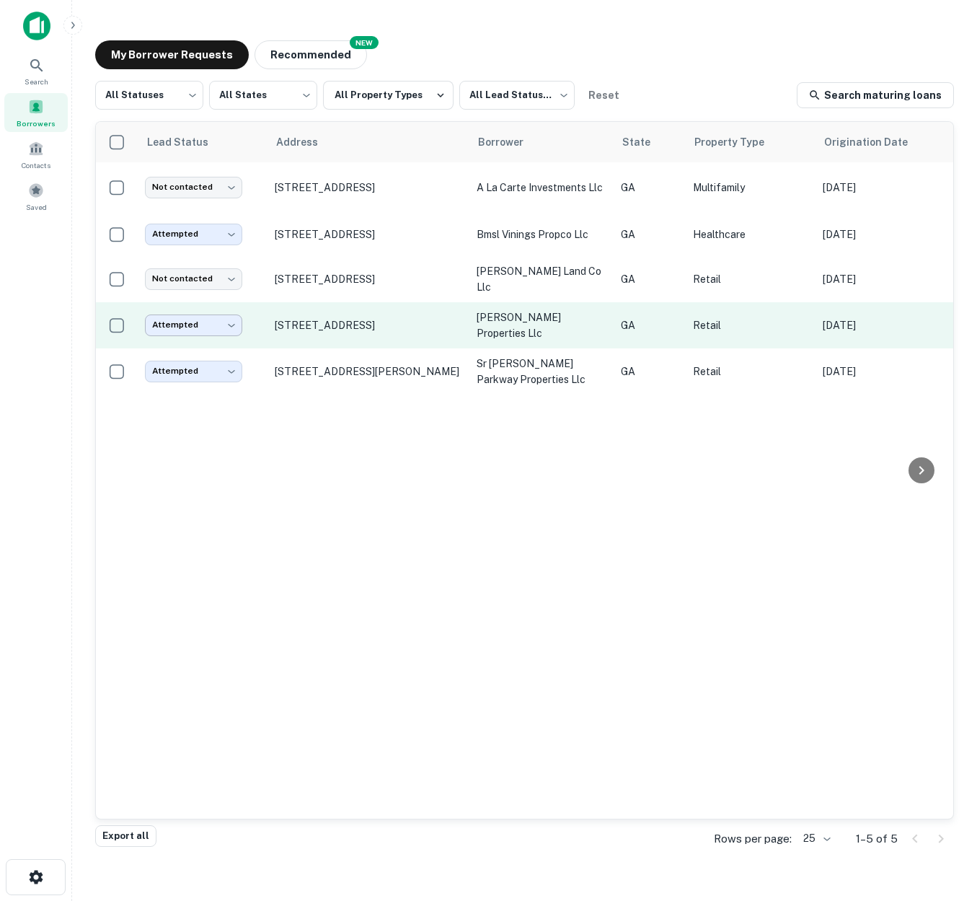
click at [235, 321] on body "Search Borrowers Contacts Saved My Borrower Requests NEW Recommended All Status…" at bounding box center [488, 450] width 977 height 901
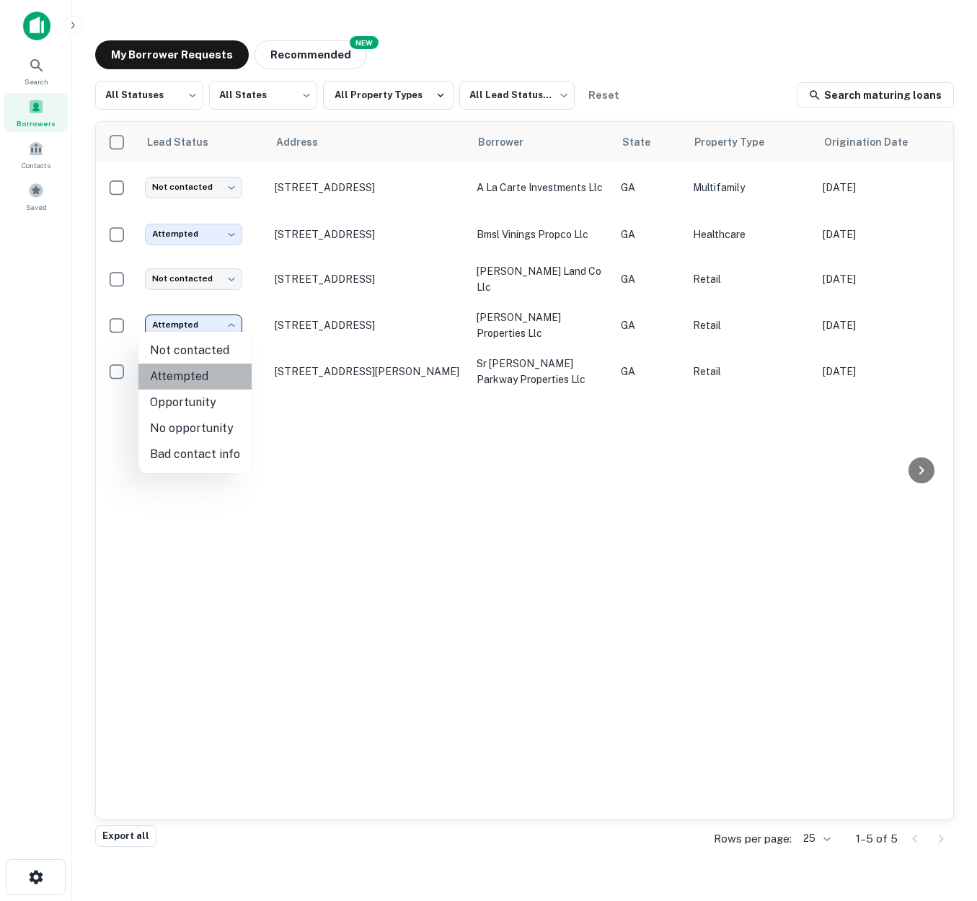
click at [202, 376] on li "Attempted" at bounding box center [194, 376] width 113 height 26
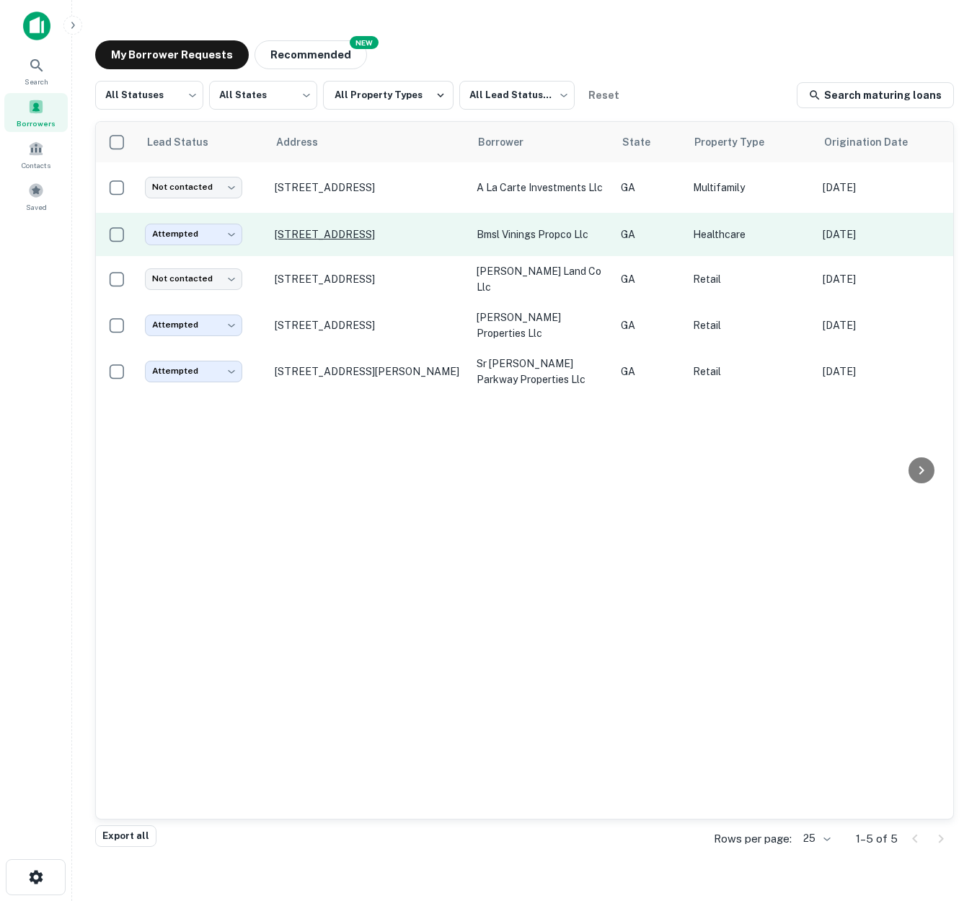
click at [457, 241] on p "[STREET_ADDRESS]" at bounding box center [369, 234] width 188 height 13
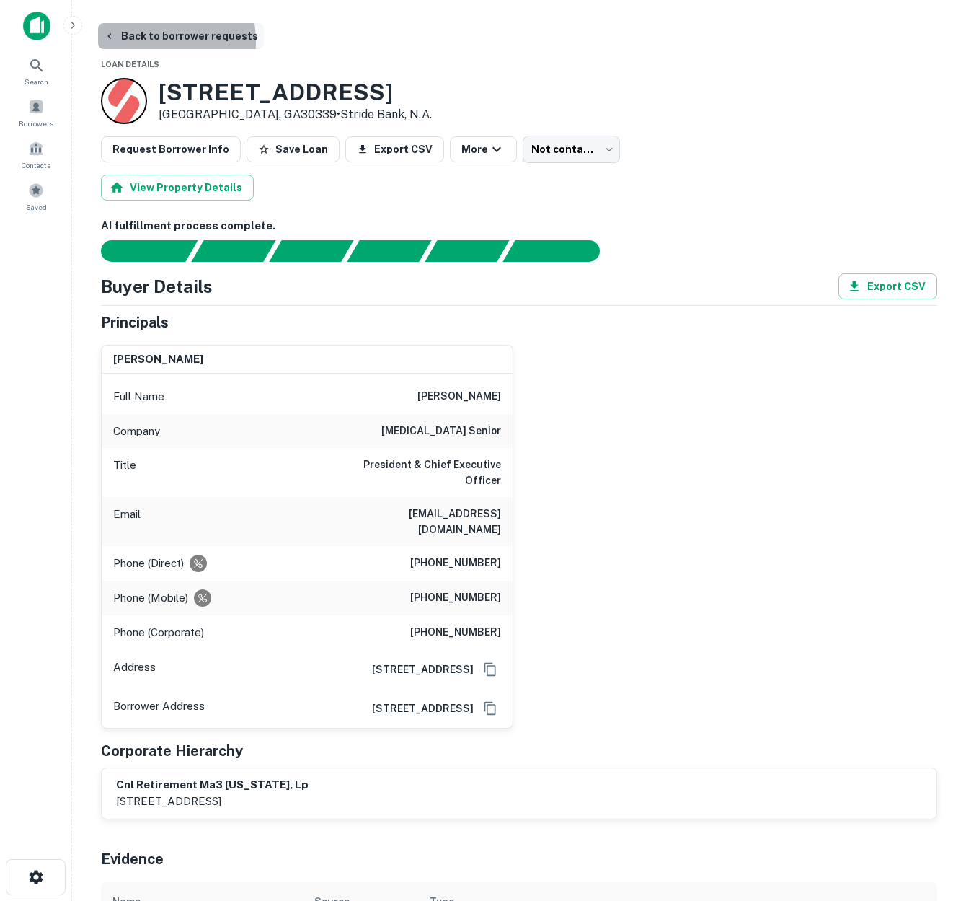
click at [133, 42] on button "Back to borrower requests" at bounding box center [181, 36] width 166 height 26
click at [162, 37] on button "Back to borrower requests" at bounding box center [181, 36] width 166 height 26
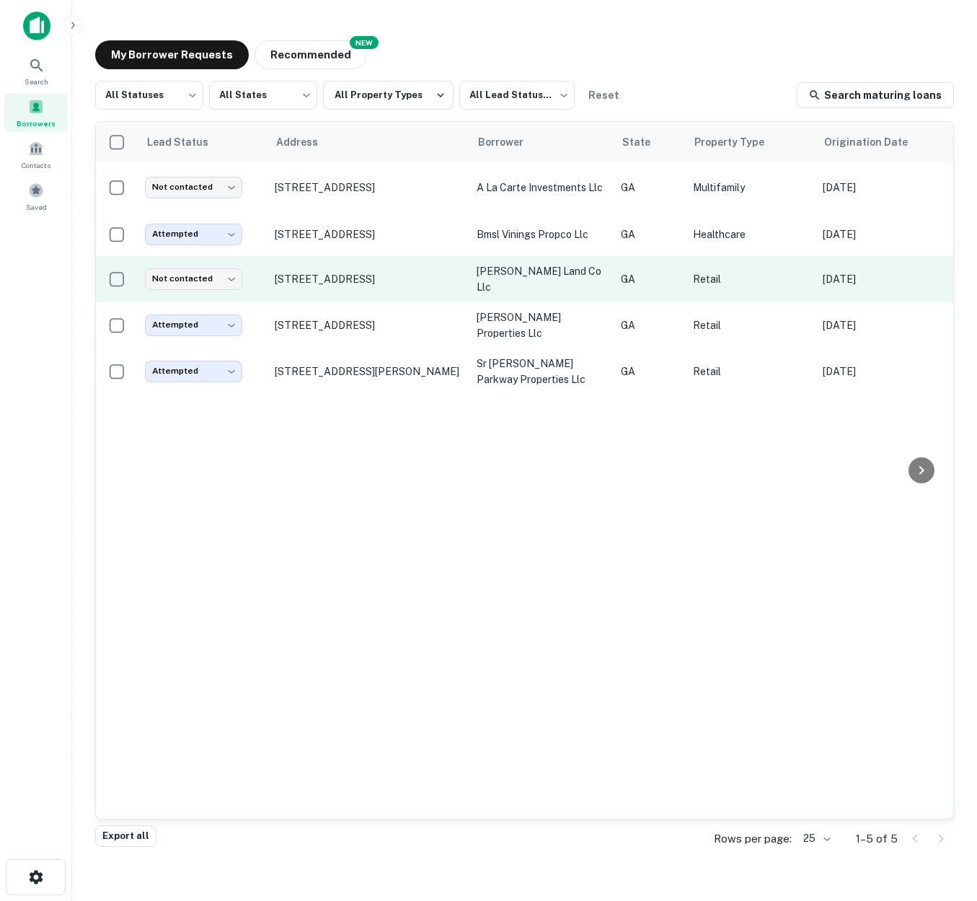
click at [406, 291] on td "4284 Bells Ferry Rd Nw Kennesaw, GA30144" at bounding box center [369, 279] width 202 height 46
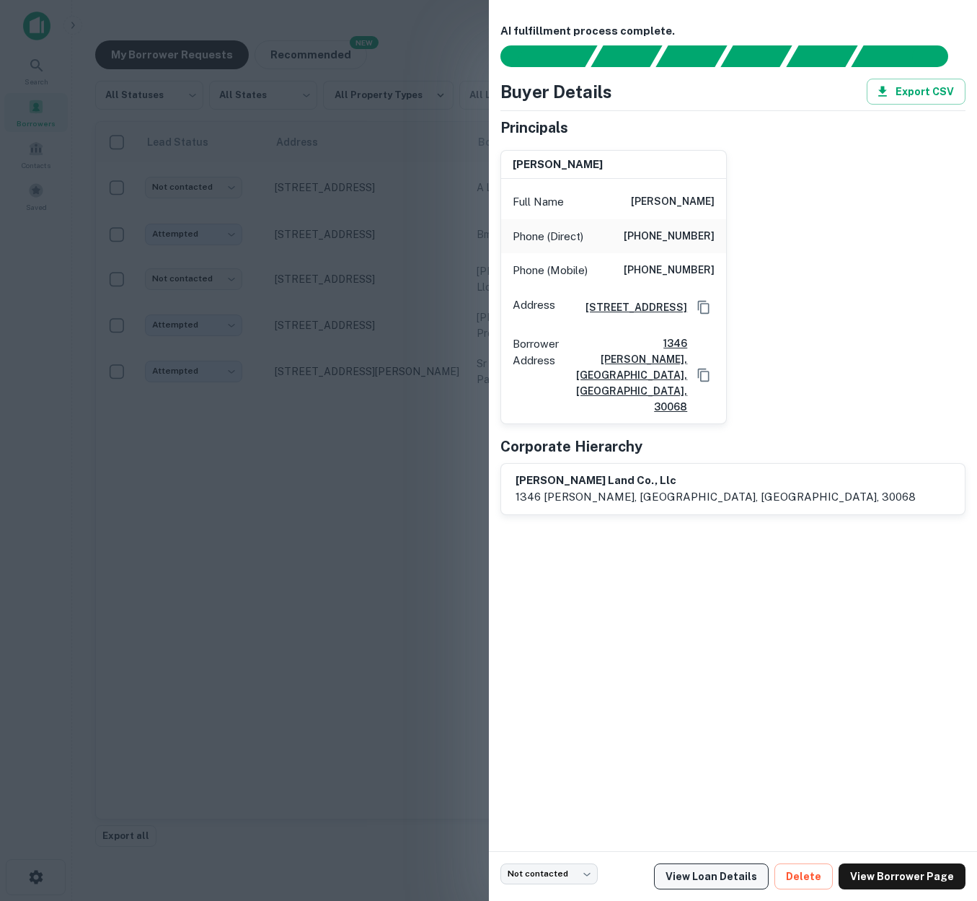
click at [719, 880] on link "View Loan Details" at bounding box center [711, 876] width 115 height 26
click at [334, 583] on div at bounding box center [488, 450] width 977 height 901
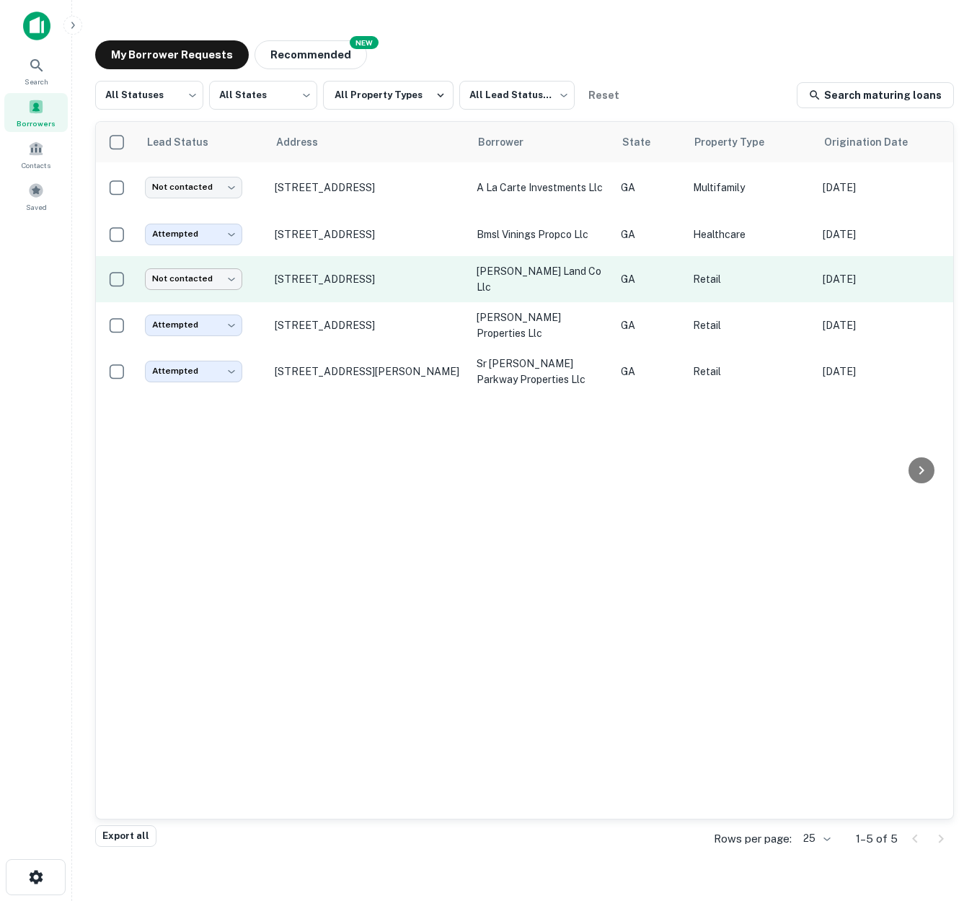
click at [226, 281] on body "Search Borrowers Contacts Saved My Borrower Requests NEW Recommended All Status…" at bounding box center [488, 450] width 977 height 901
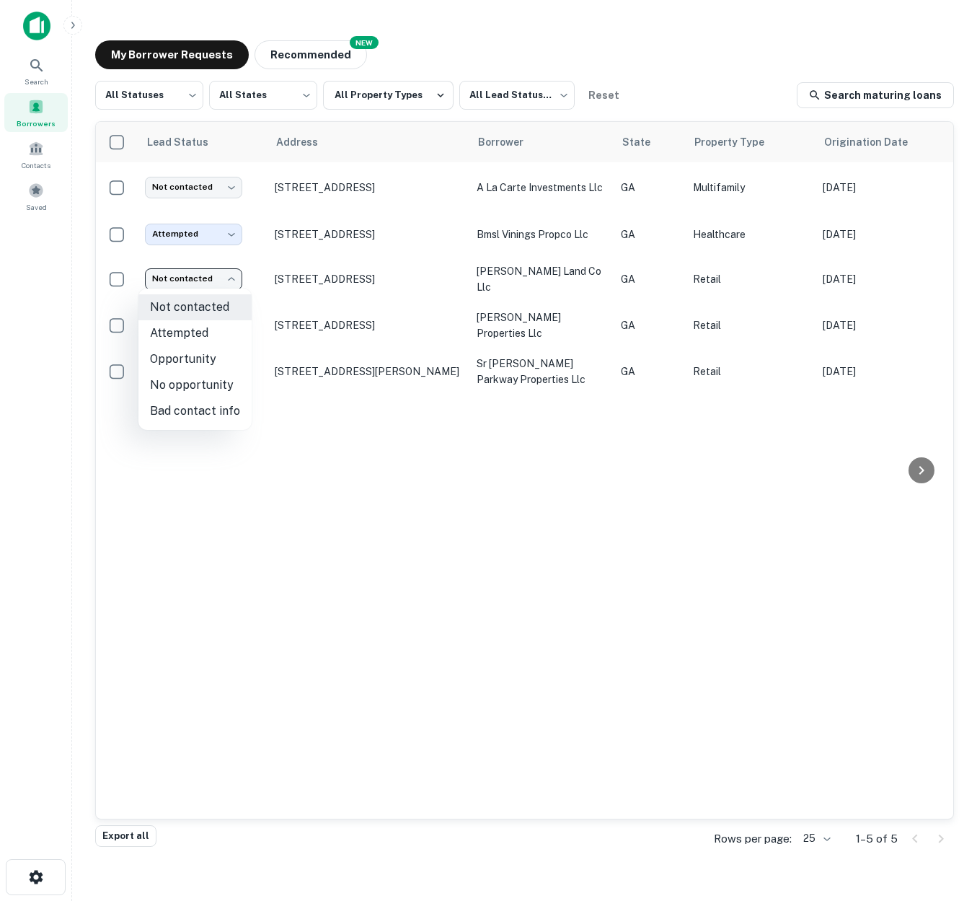
click at [197, 385] on li "No opportunity" at bounding box center [194, 385] width 113 height 26
type input "**********"
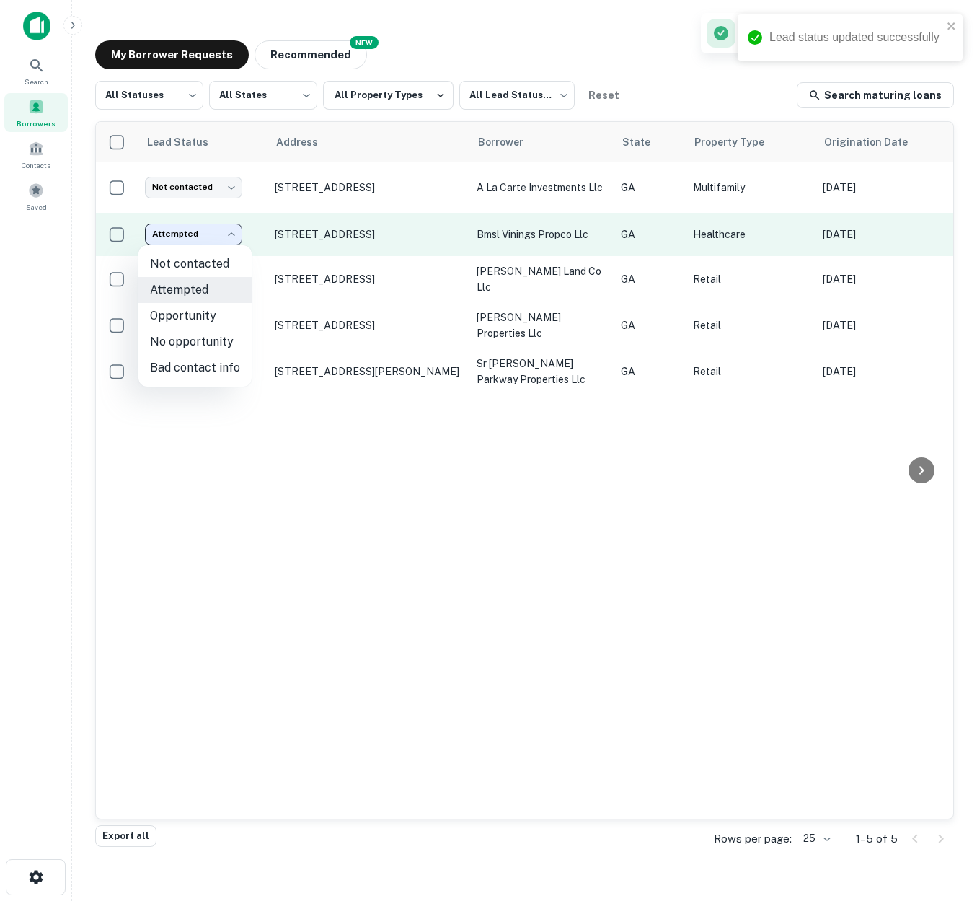
click at [232, 237] on body "**********" at bounding box center [488, 450] width 977 height 901
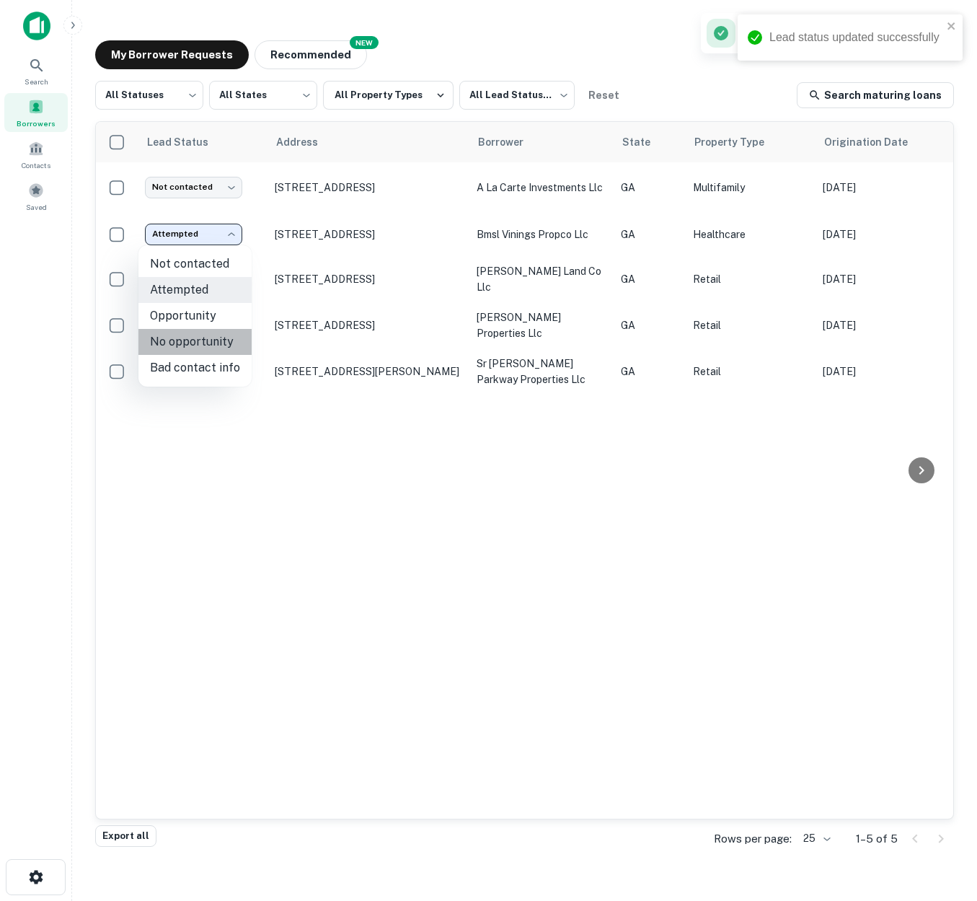
click at [210, 342] on li "No opportunity" at bounding box center [194, 342] width 113 height 26
type input "**********"
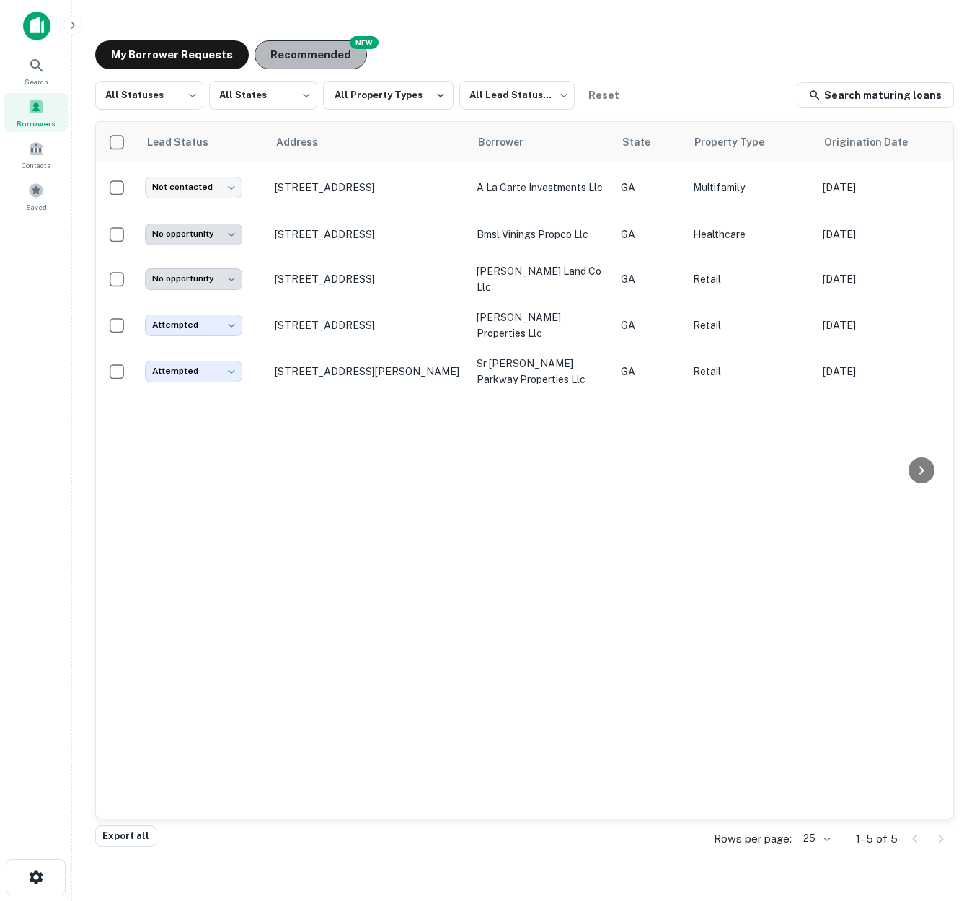
click at [307, 52] on button "Recommended" at bounding box center [311, 54] width 113 height 29
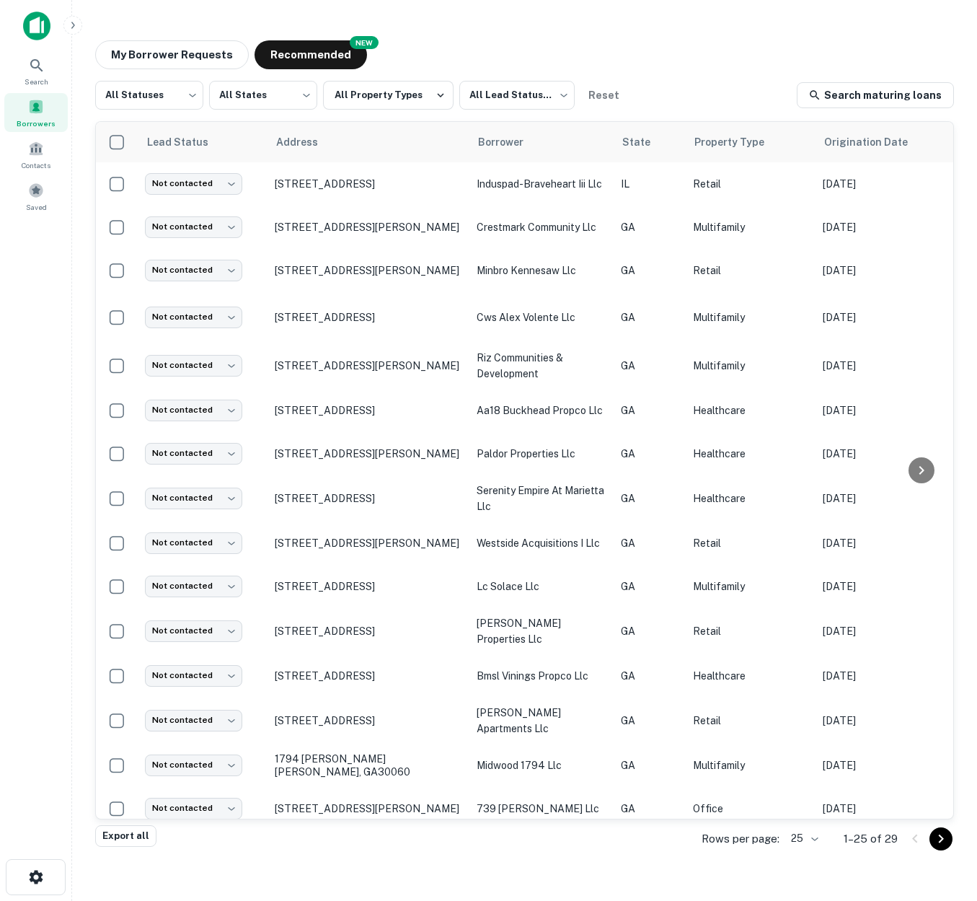
click at [815, 837] on body "Search Borrowers Contacts Saved My Borrower Requests NEW Recommended All Status…" at bounding box center [488, 450] width 977 height 901
click at [811, 793] on li "100" at bounding box center [804, 793] width 49 height 26
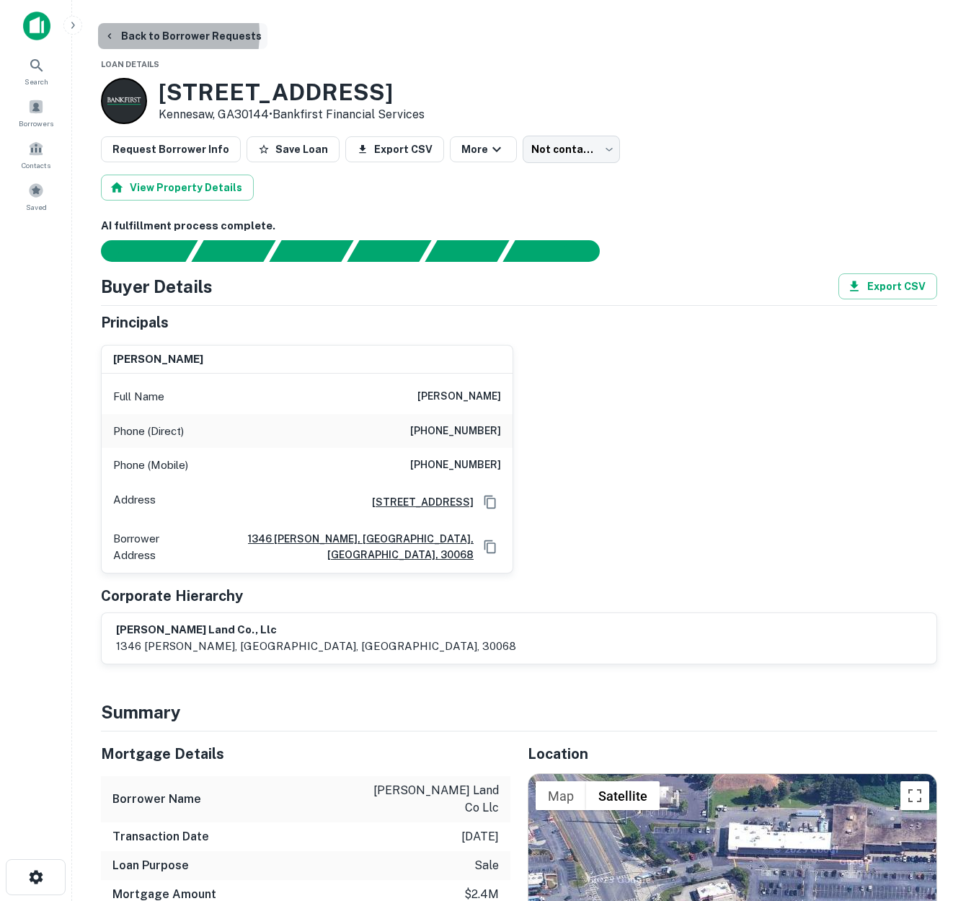
click at [132, 33] on button "Back to Borrower Requests" at bounding box center [182, 36] width 169 height 26
